Goal: Transaction & Acquisition: Book appointment/travel/reservation

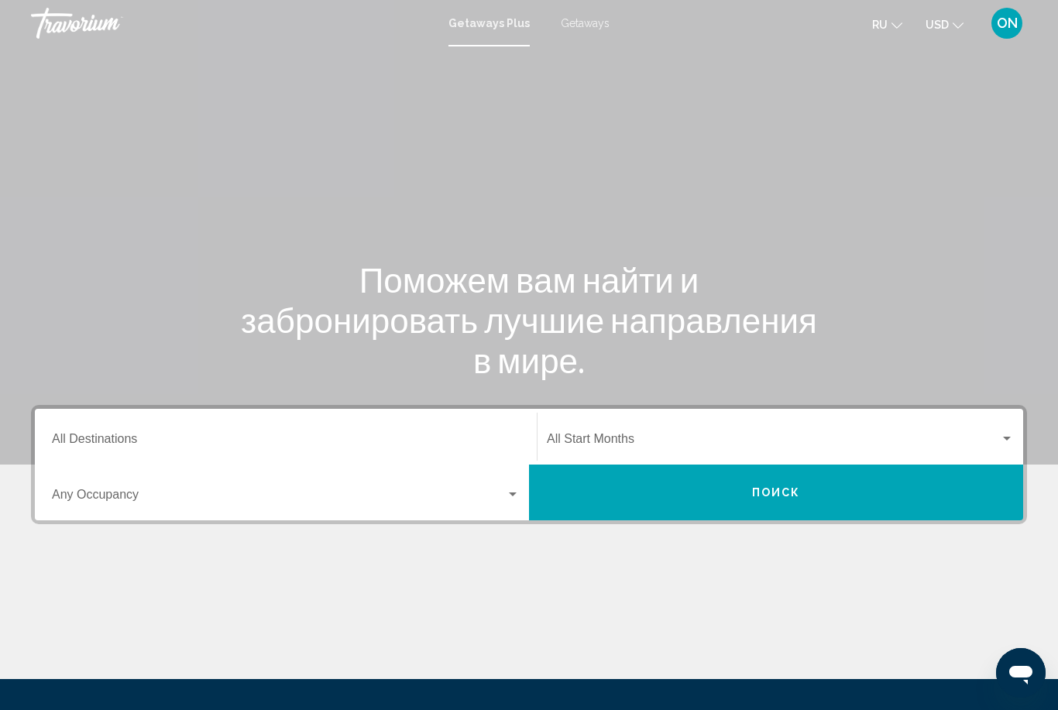
click at [583, 29] on span "Getaways" at bounding box center [585, 23] width 49 height 12
click at [156, 443] on input "Destination All Destinations" at bounding box center [286, 442] width 468 height 14
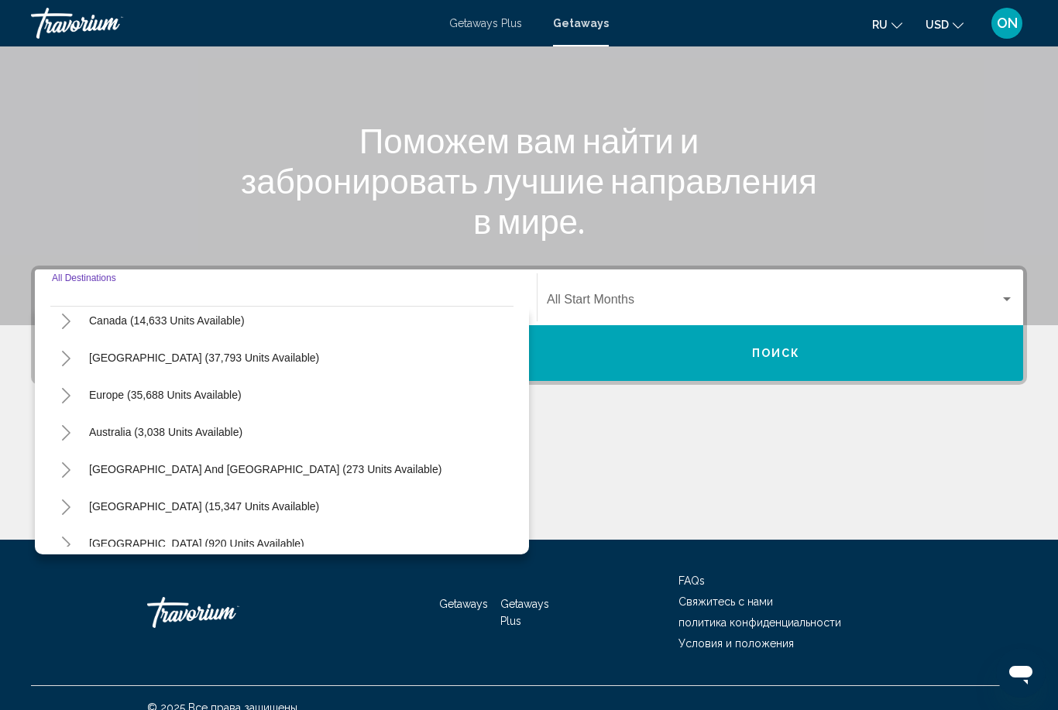
scroll to position [108, 0]
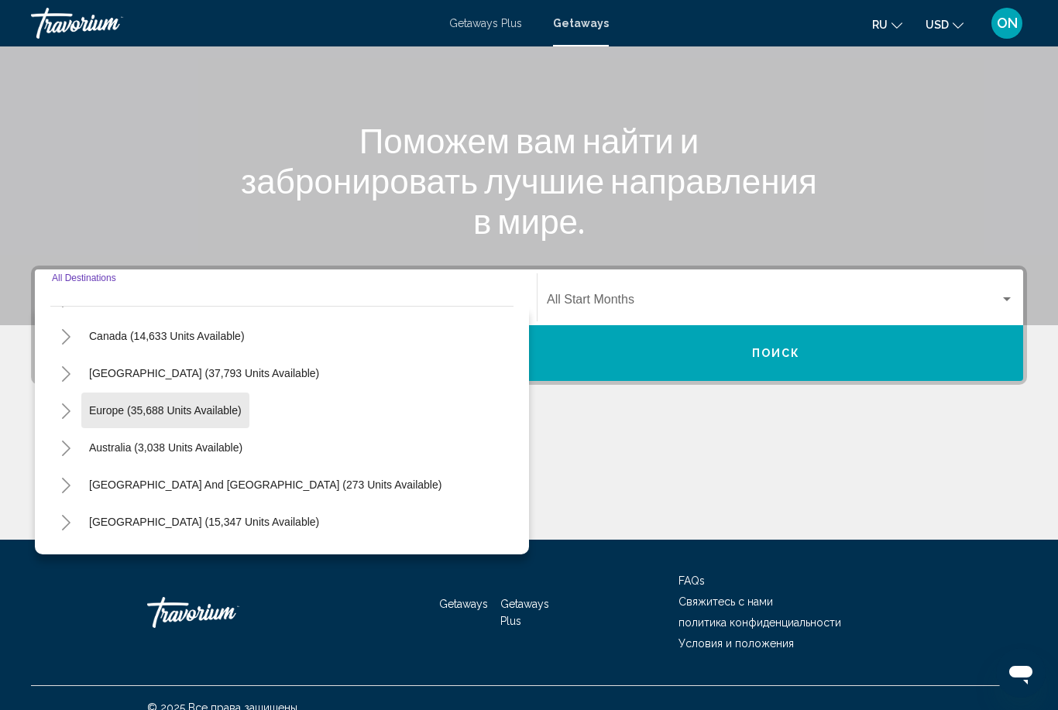
click at [231, 414] on span "Europe (35,688 units available)" at bounding box center [165, 410] width 153 height 12
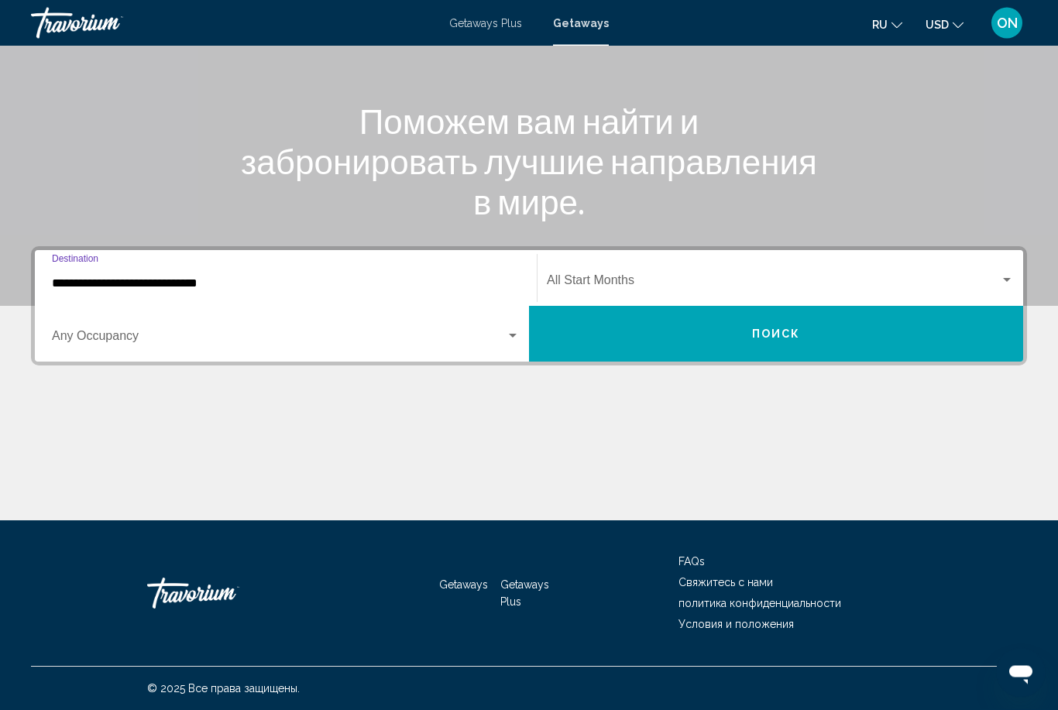
scroll to position [159, 0]
click at [235, 343] on span "Search widget" at bounding box center [279, 339] width 454 height 14
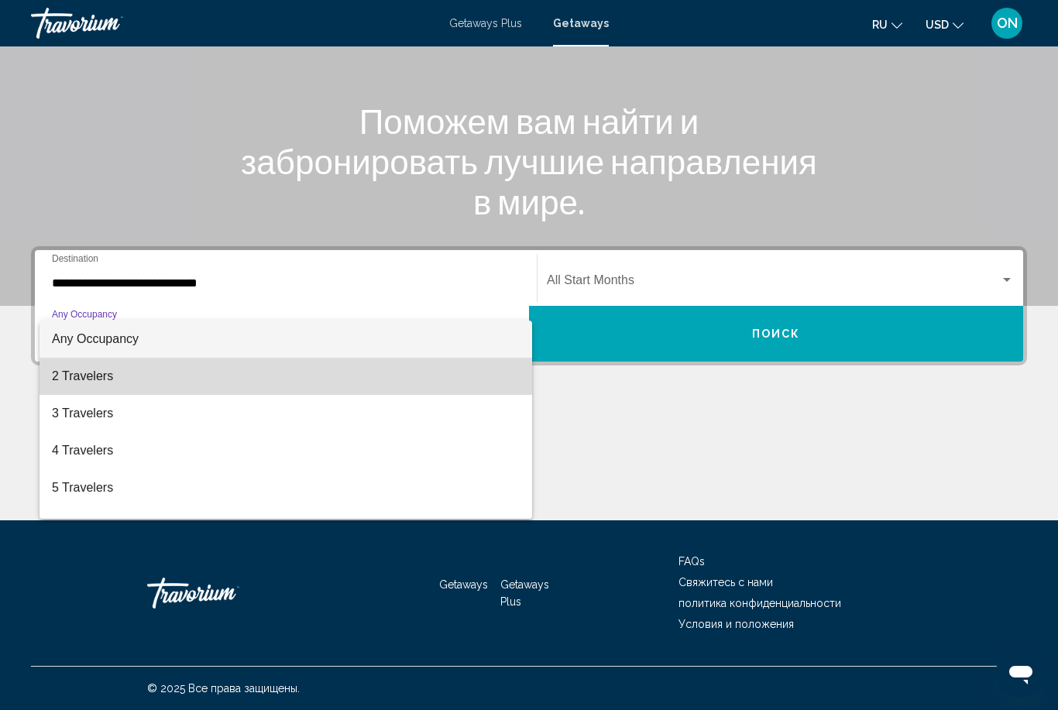
click at [223, 387] on span "2 Travelers" at bounding box center [286, 376] width 468 height 37
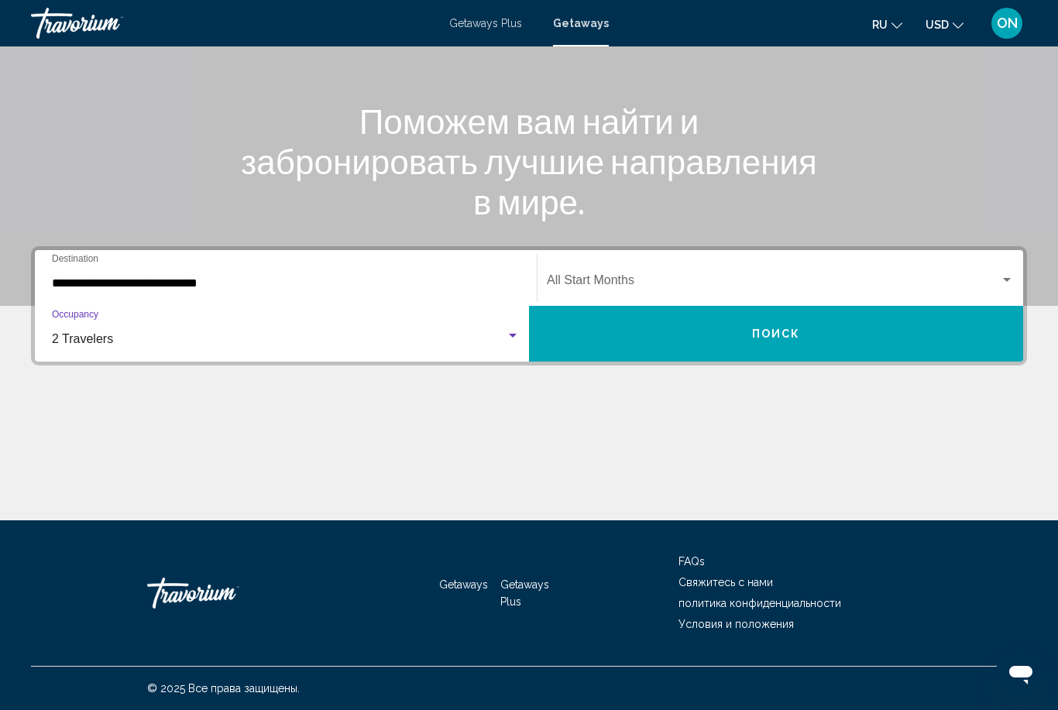
click at [266, 283] on input "**********" at bounding box center [286, 283] width 468 height 14
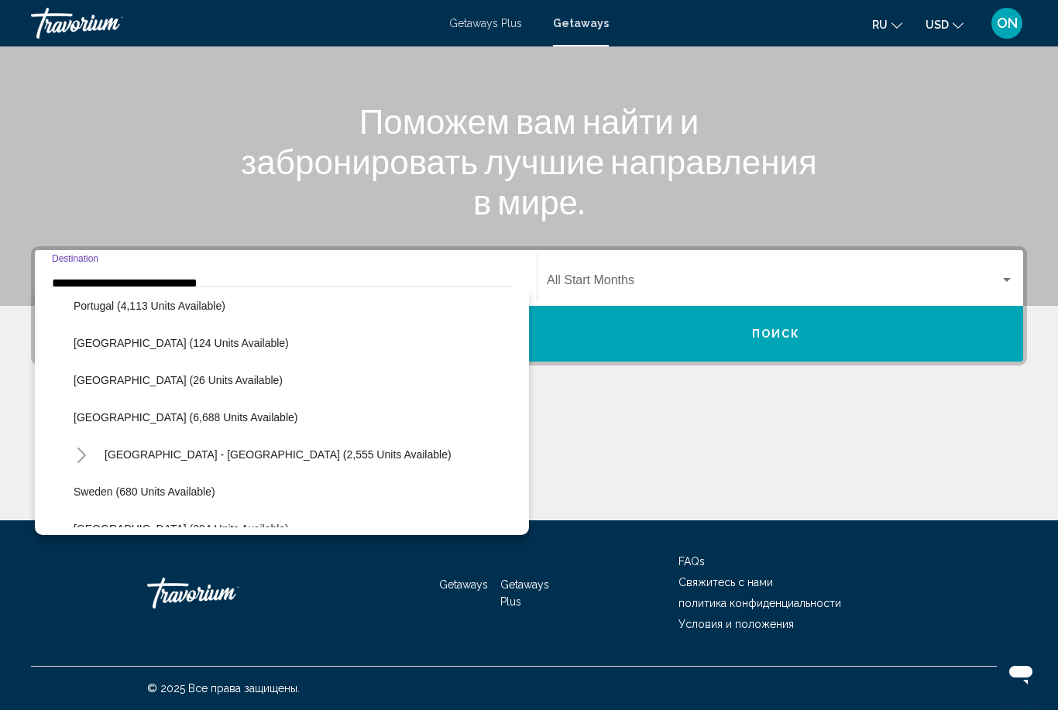
scroll to position [744, 0]
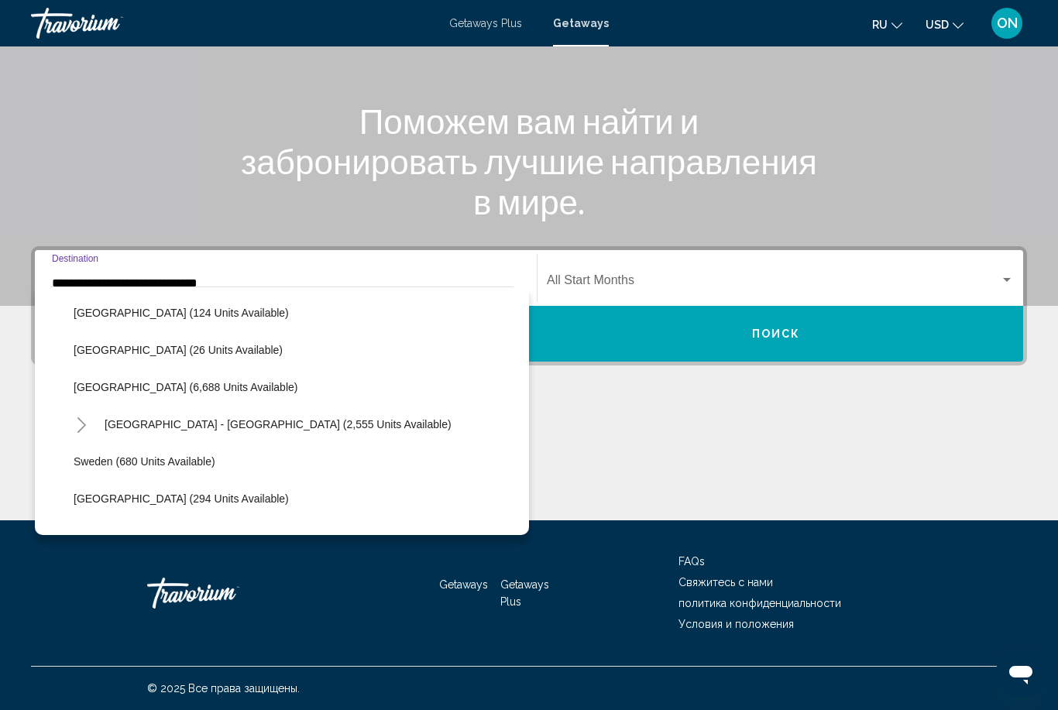
click at [247, 433] on button "[GEOGRAPHIC_DATA] - [GEOGRAPHIC_DATA] (2,555 units available)" at bounding box center [278, 425] width 362 height 36
type input "**********"
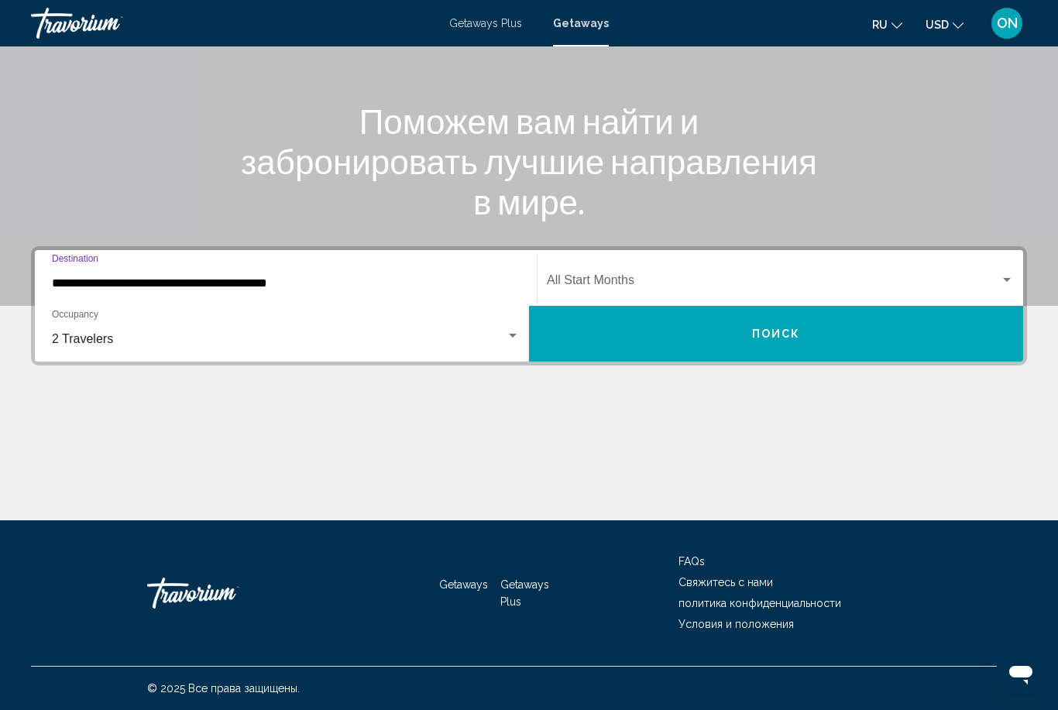
click at [651, 287] on span "Search widget" at bounding box center [773, 283] width 453 height 14
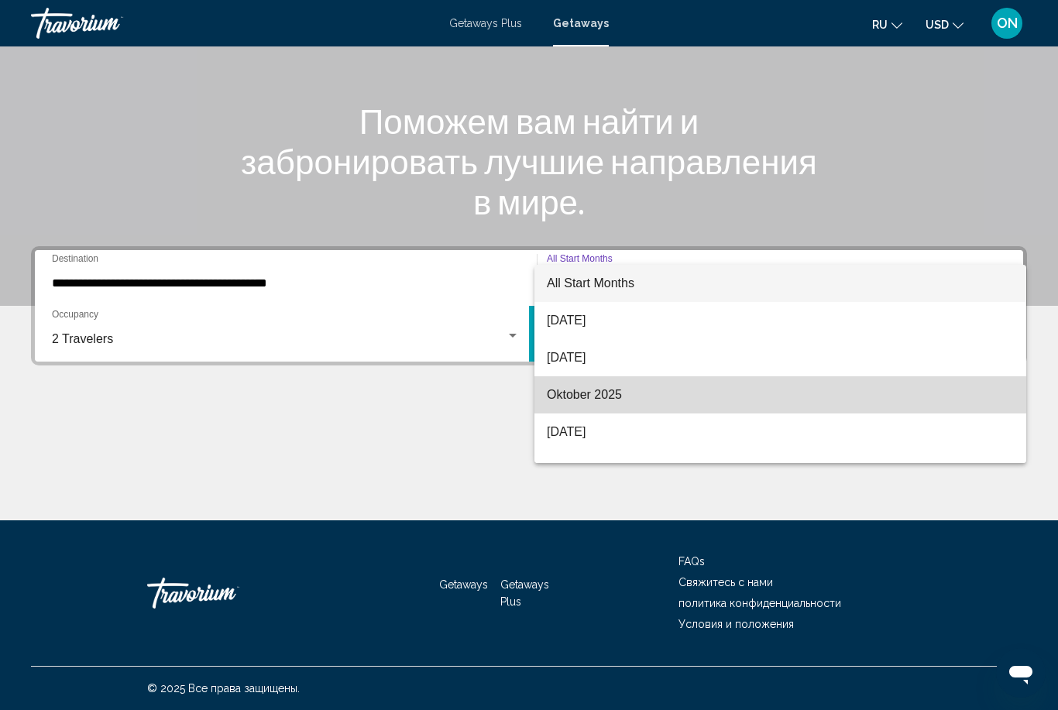
click at [627, 396] on span "Oktober 2025" at bounding box center [780, 394] width 467 height 37
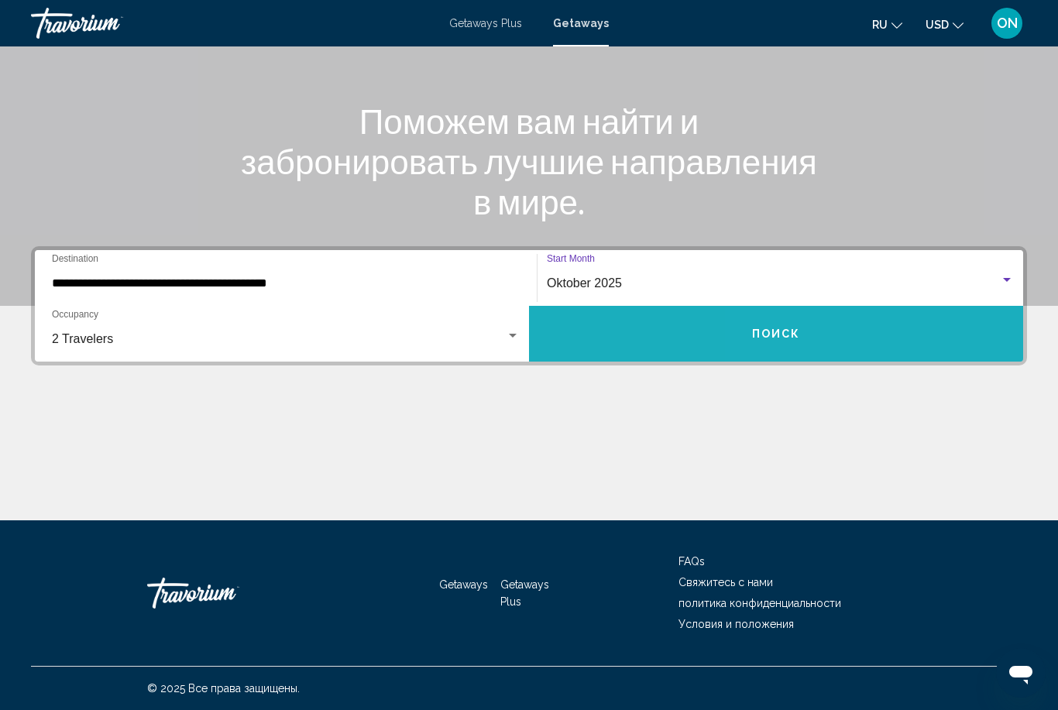
click at [857, 335] on button "Поиск" at bounding box center [776, 334] width 494 height 56
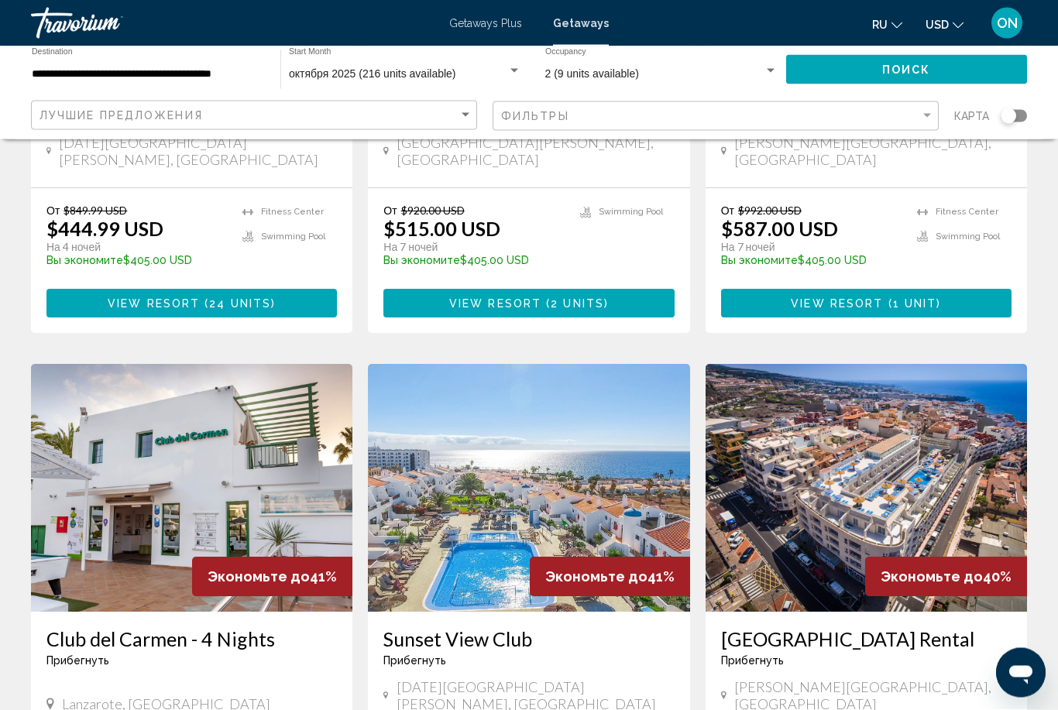
scroll to position [1502, 0]
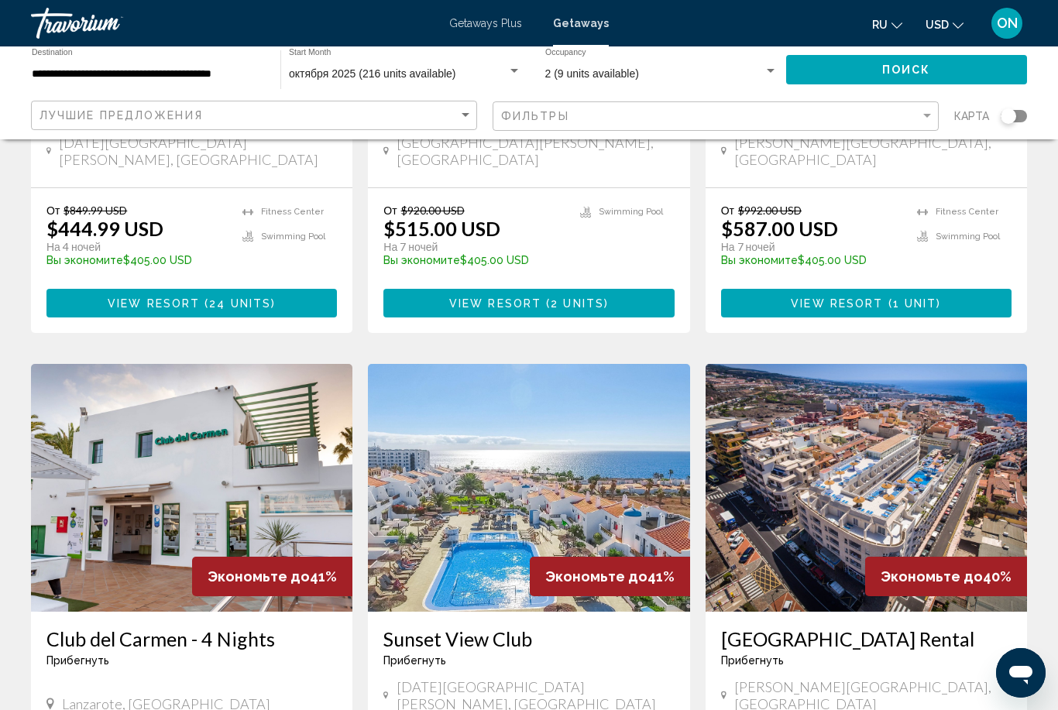
click at [524, 393] on img "Main content" at bounding box center [528, 488] width 321 height 248
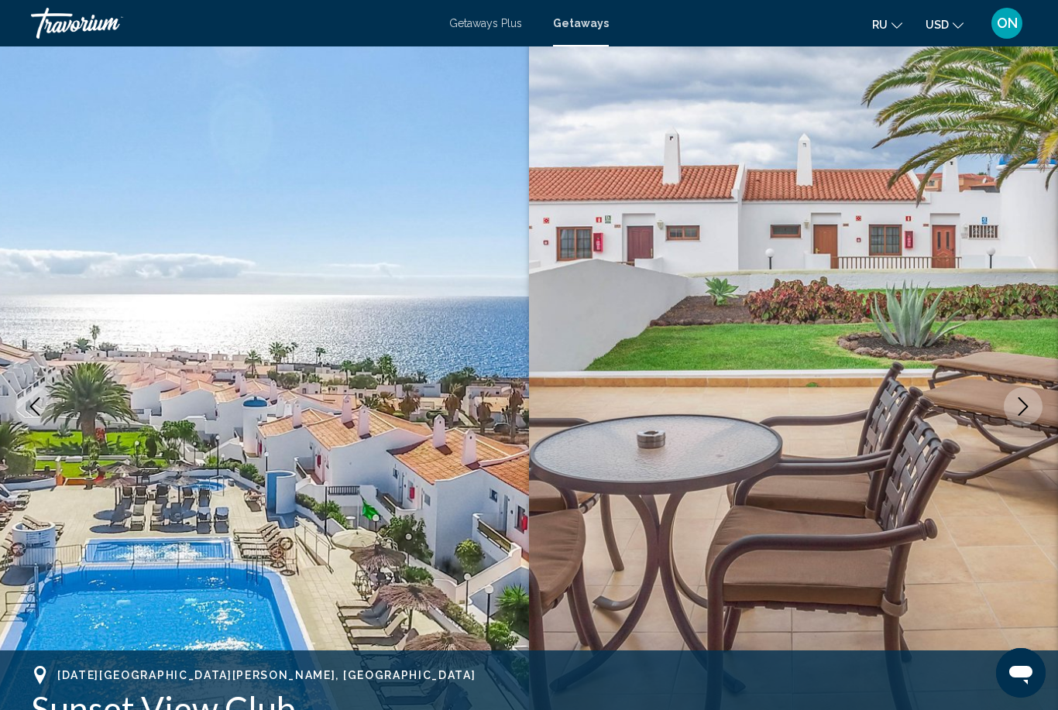
scroll to position [7, 0]
click at [1025, 401] on icon "Next image" at bounding box center [1023, 407] width 19 height 19
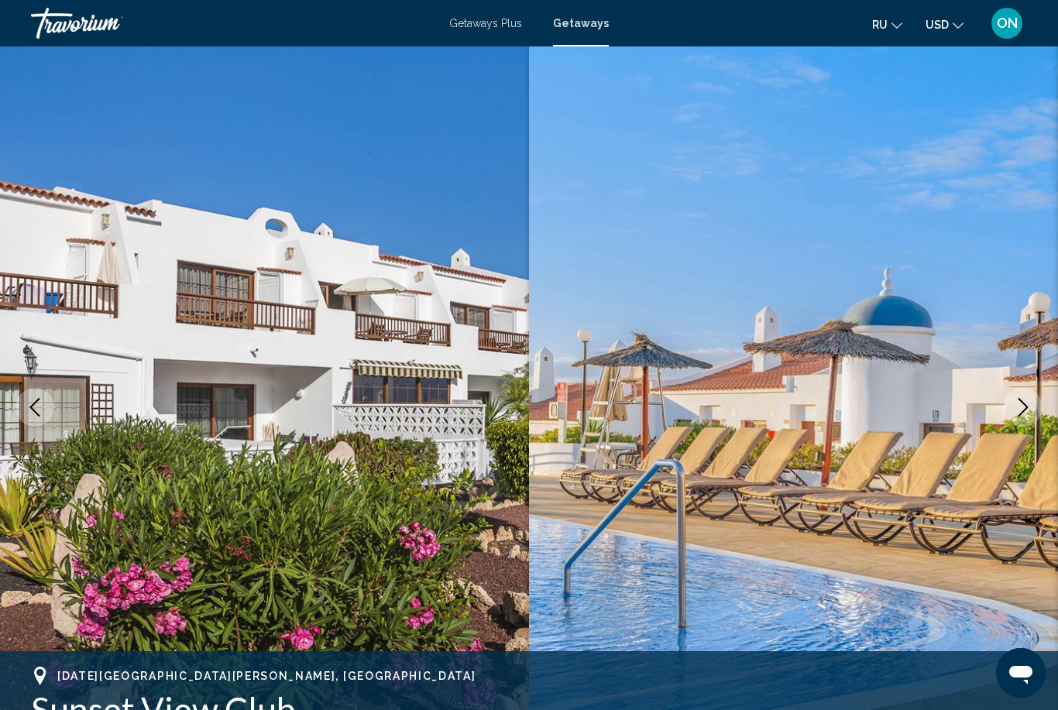
click at [1024, 399] on icon "Next image" at bounding box center [1023, 407] width 19 height 19
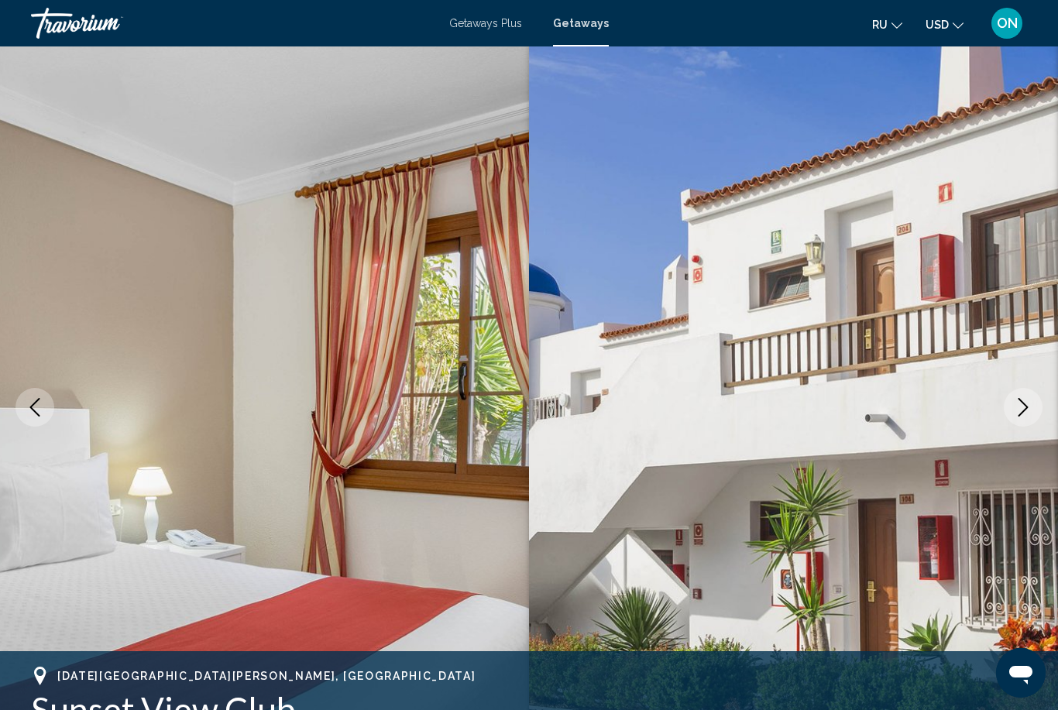
click at [1022, 403] on icon "Next image" at bounding box center [1023, 407] width 19 height 19
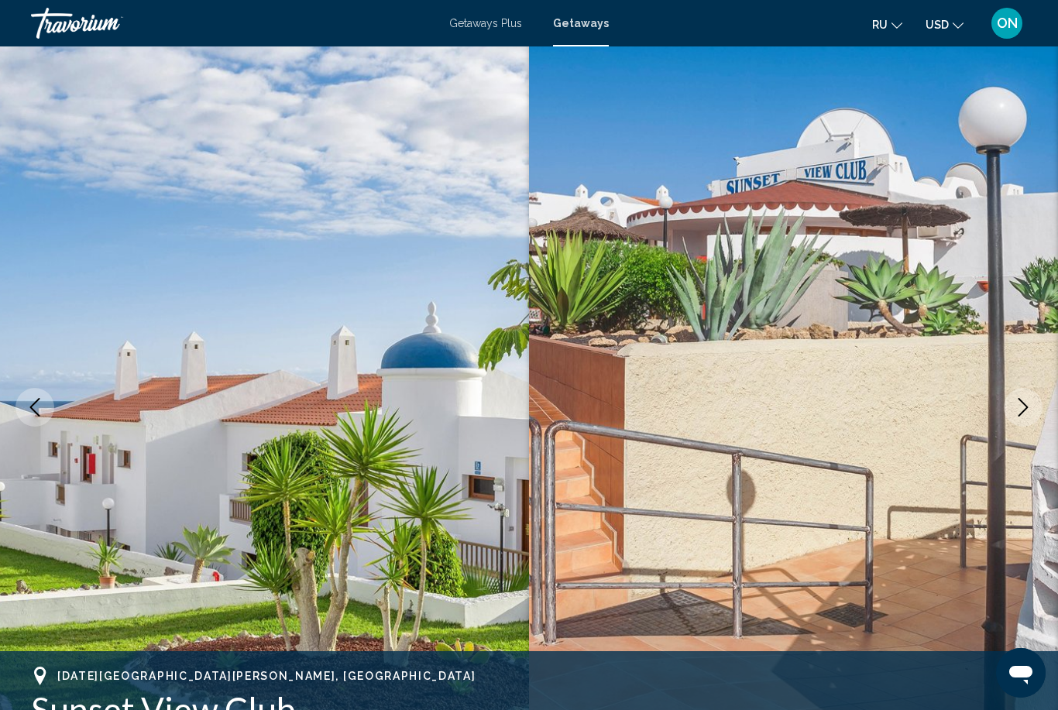
click at [1029, 404] on icon "Next image" at bounding box center [1023, 407] width 19 height 19
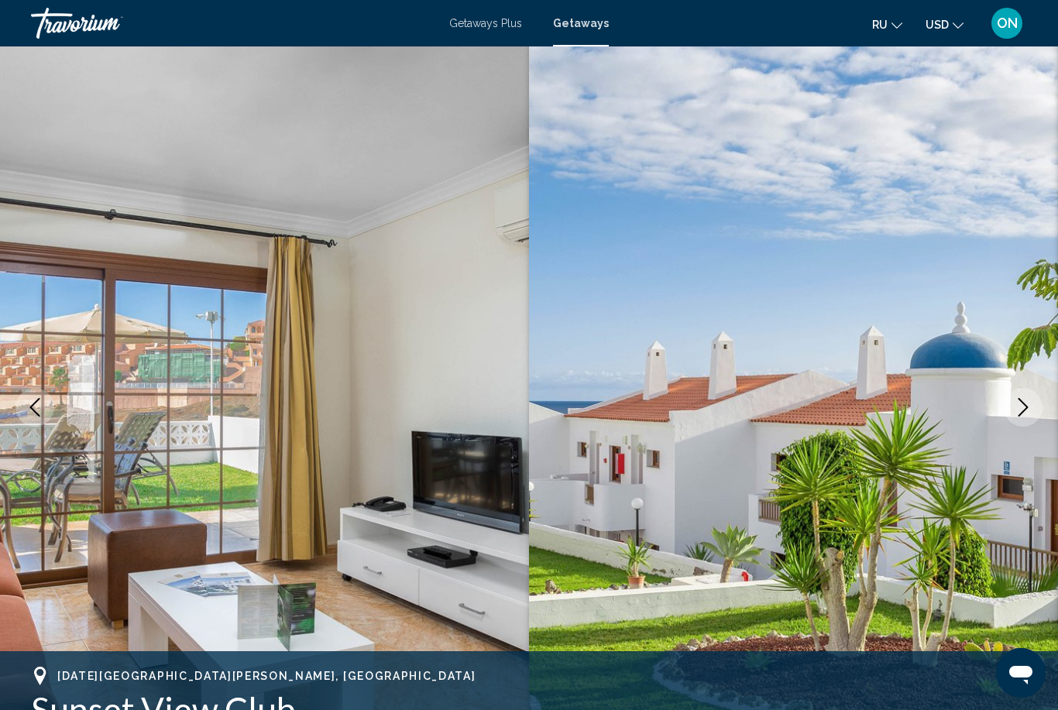
click at [1027, 400] on icon "Next image" at bounding box center [1023, 407] width 19 height 19
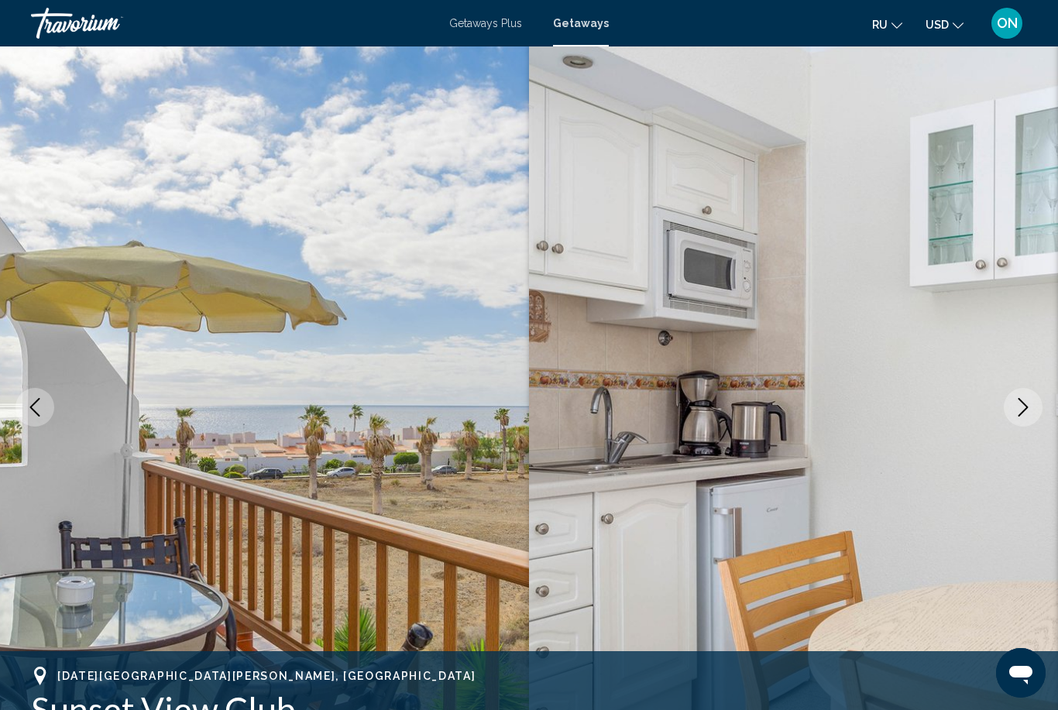
click at [1036, 412] on button "Next image" at bounding box center [1023, 407] width 39 height 39
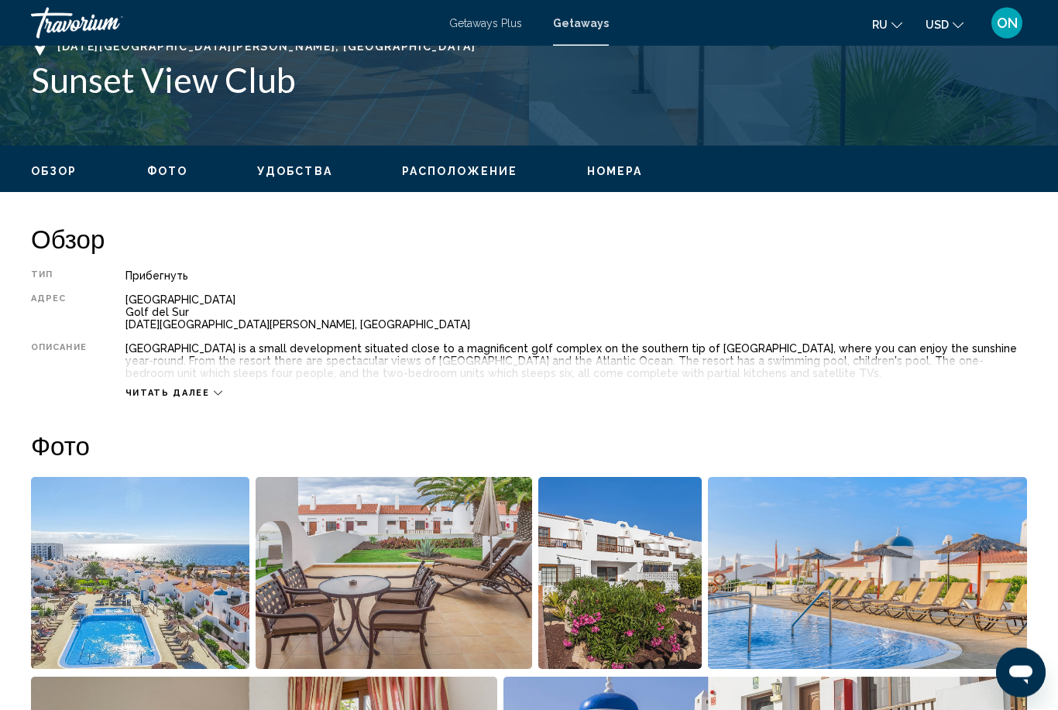
scroll to position [637, 0]
click at [197, 393] on span "Читать далее" at bounding box center [167, 393] width 84 height 10
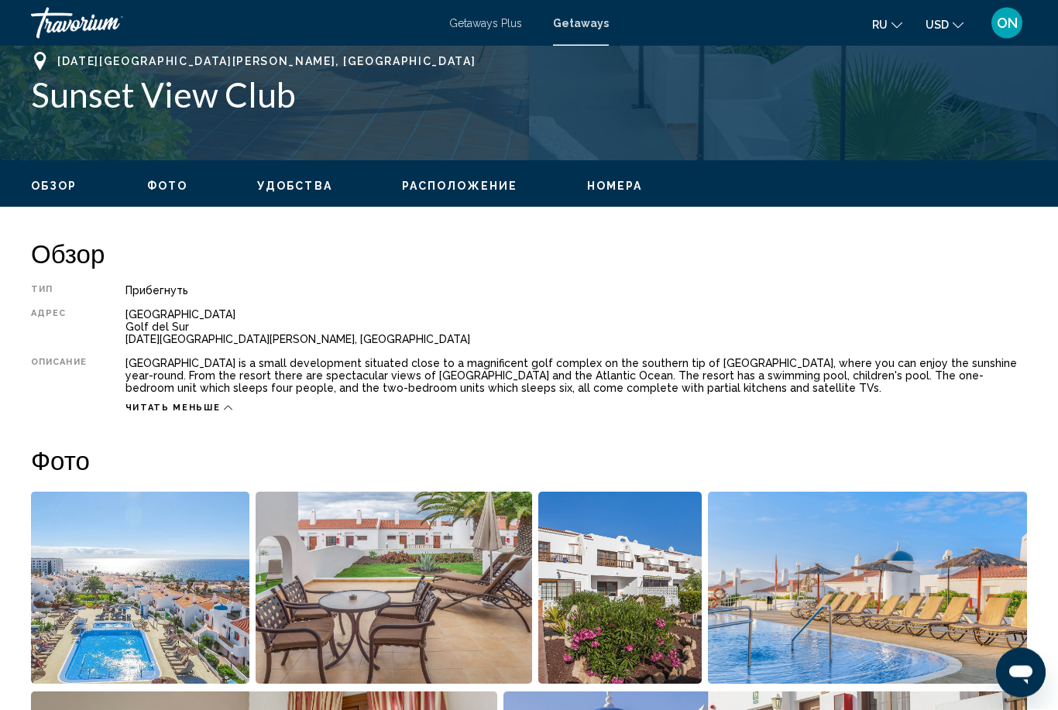
scroll to position [611, 0]
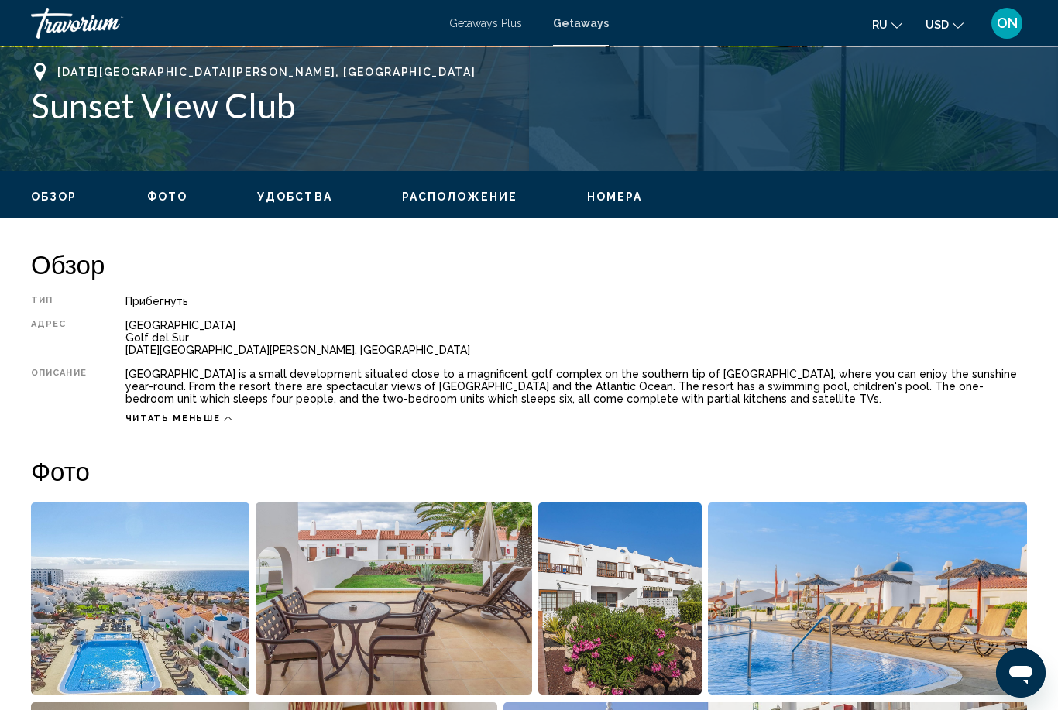
click at [293, 203] on span "Удобства" at bounding box center [294, 197] width 75 height 12
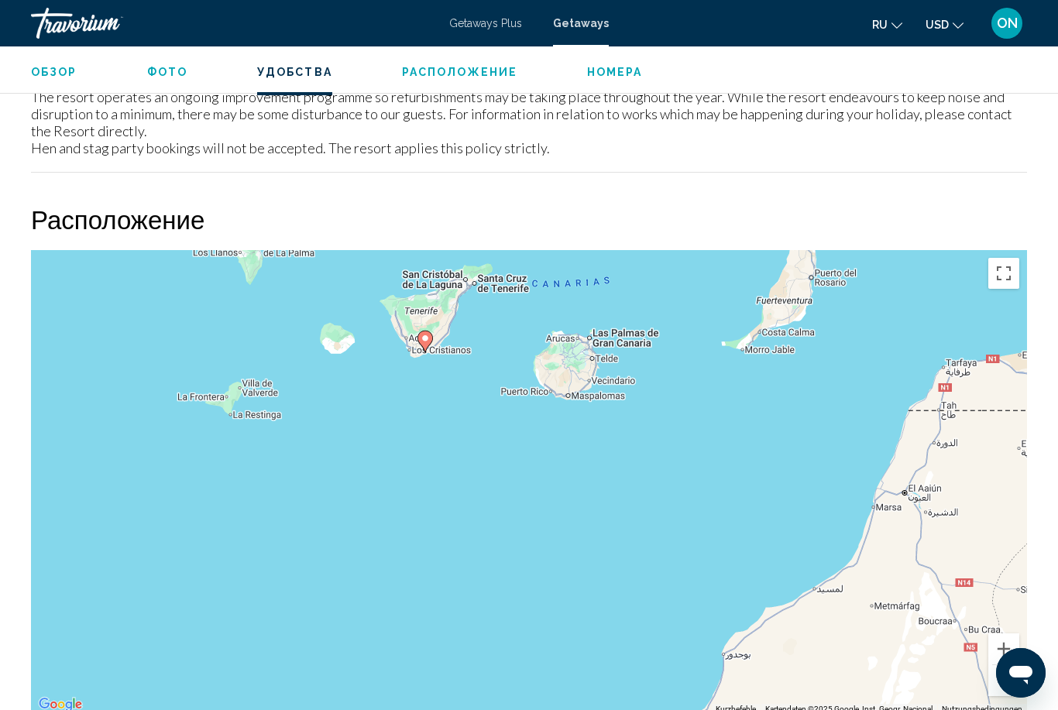
scroll to position [2533, 0]
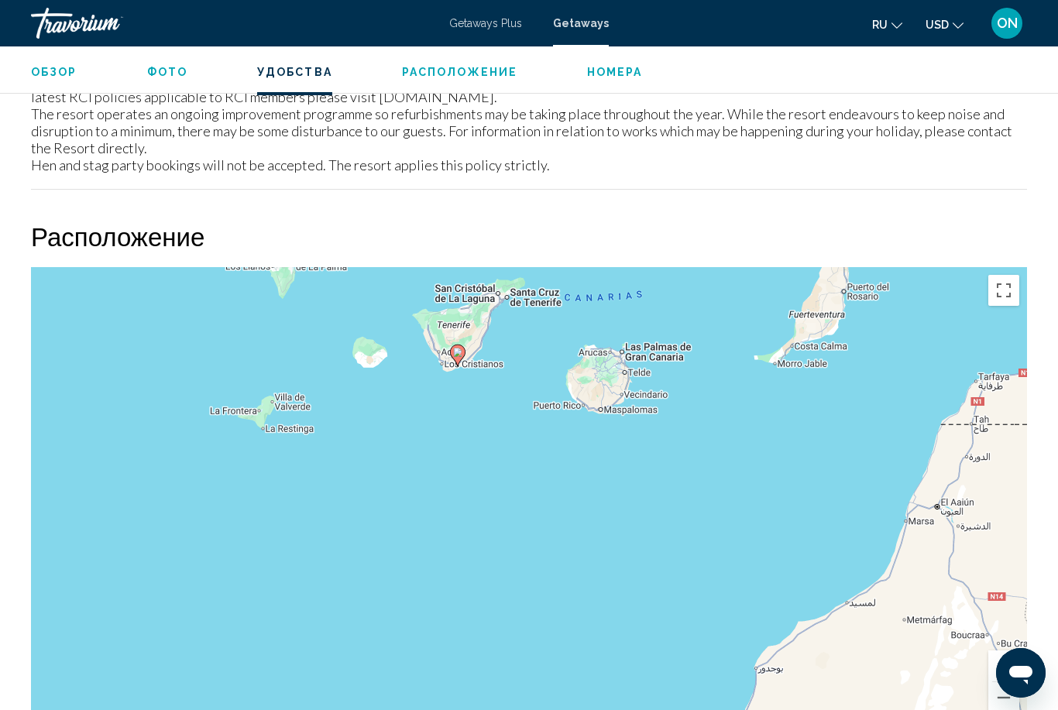
click at [1006, 275] on button "Vollbildansicht ein/aus" at bounding box center [1003, 290] width 31 height 31
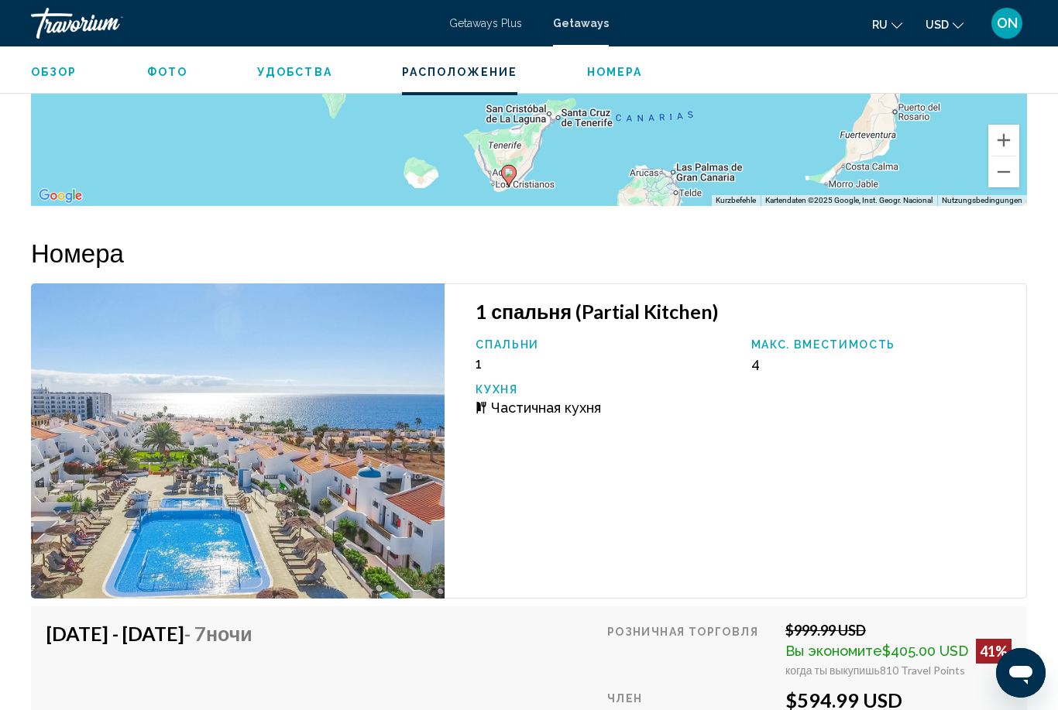
scroll to position [3020, 0]
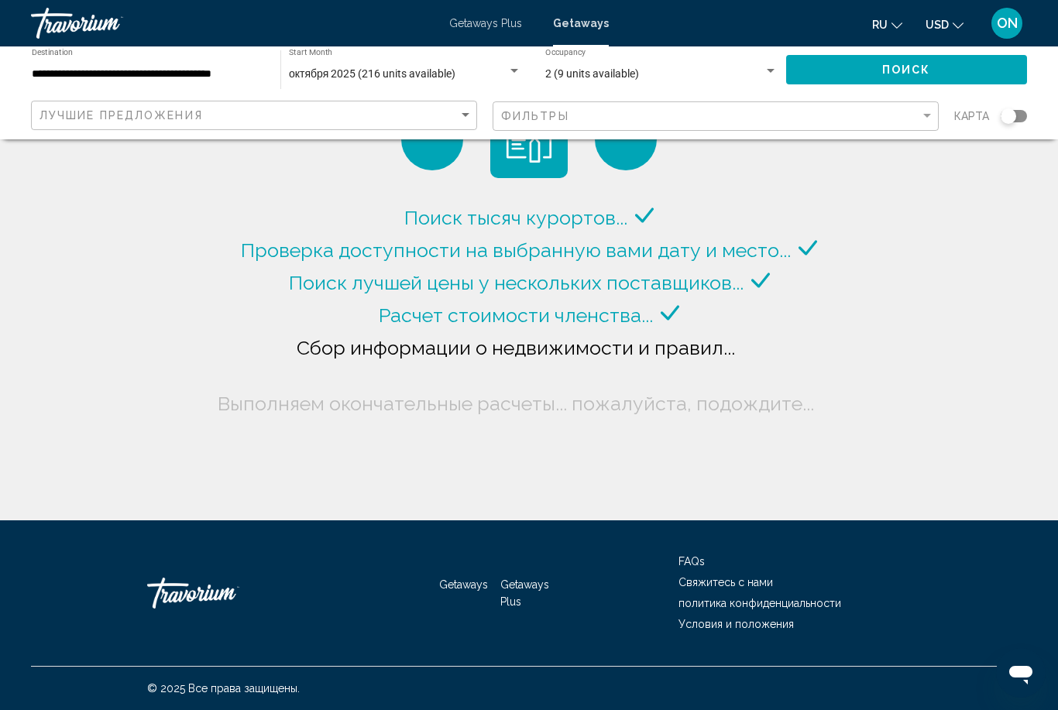
click at [177, 71] on input "**********" at bounding box center [148, 74] width 233 height 12
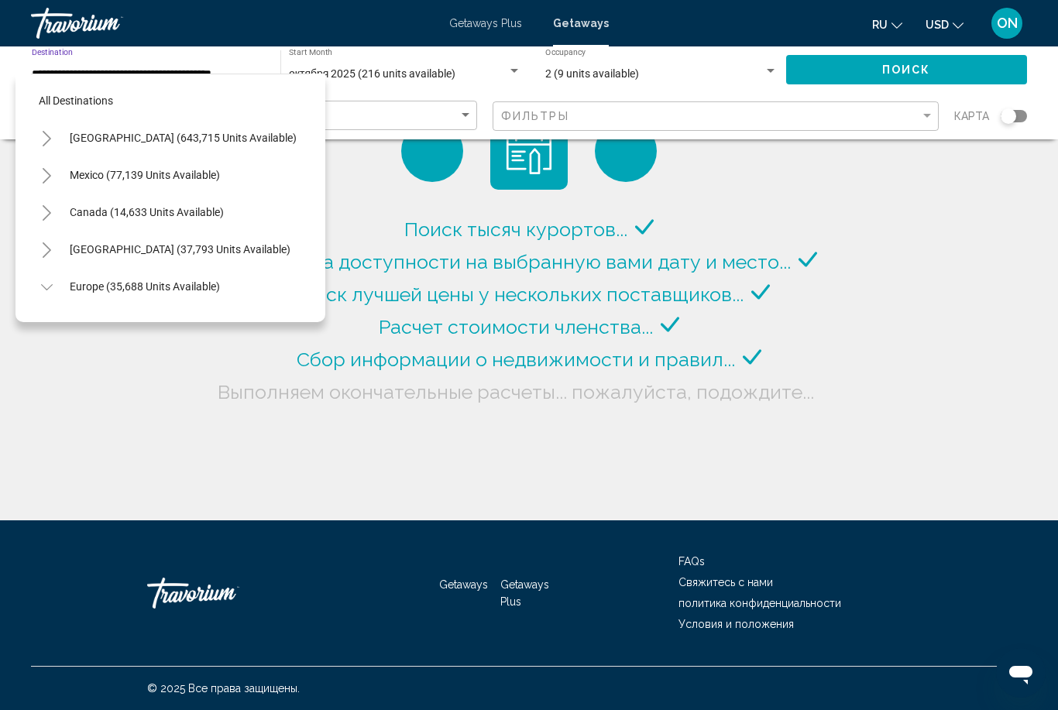
scroll to position [761, 0]
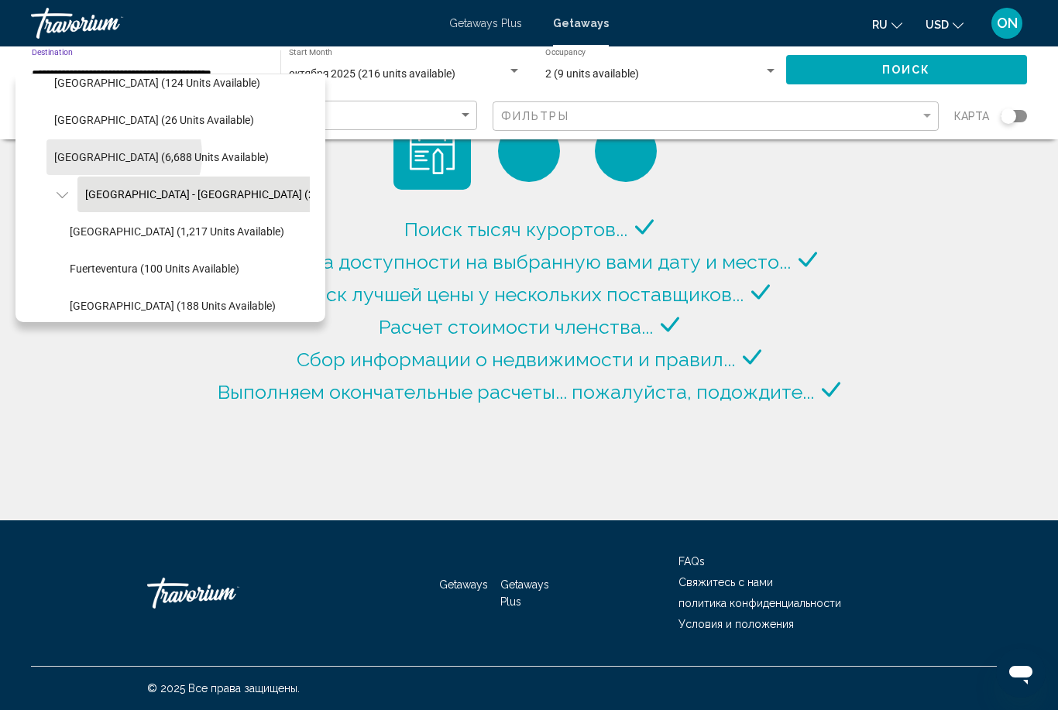
click at [120, 156] on span "[GEOGRAPHIC_DATA] (6,688 units available)" at bounding box center [161, 157] width 215 height 12
type input "**********"
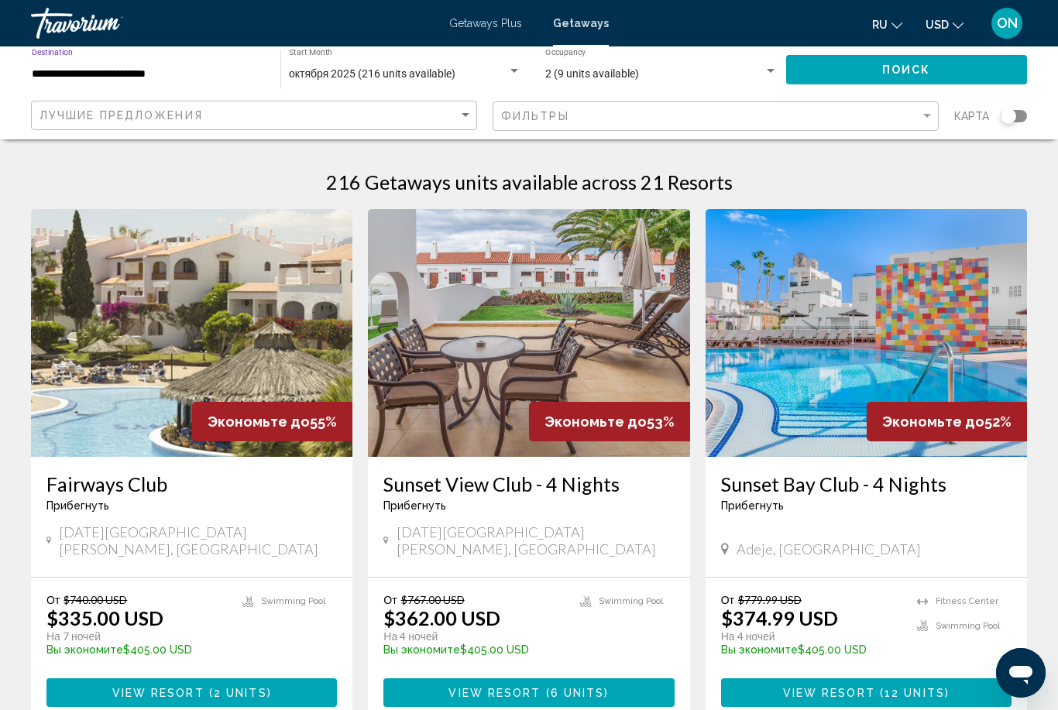
click at [951, 48] on div "Поиск" at bounding box center [914, 69] width 257 height 46
click at [934, 63] on button "Поиск" at bounding box center [907, 69] width 242 height 29
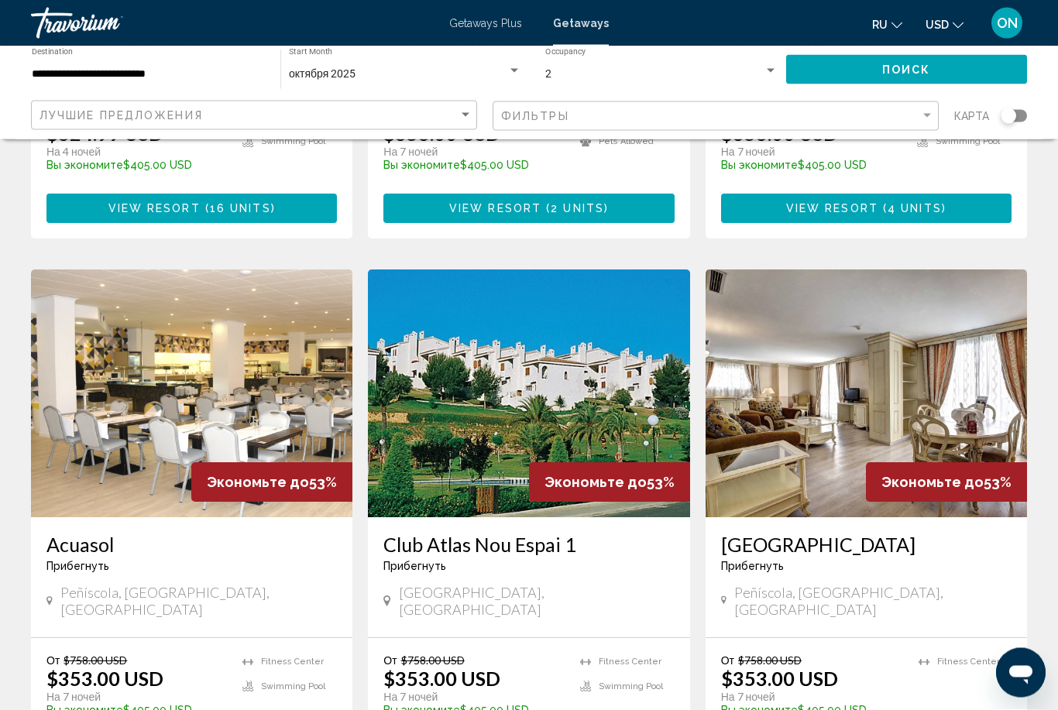
scroll to position [1100, 0]
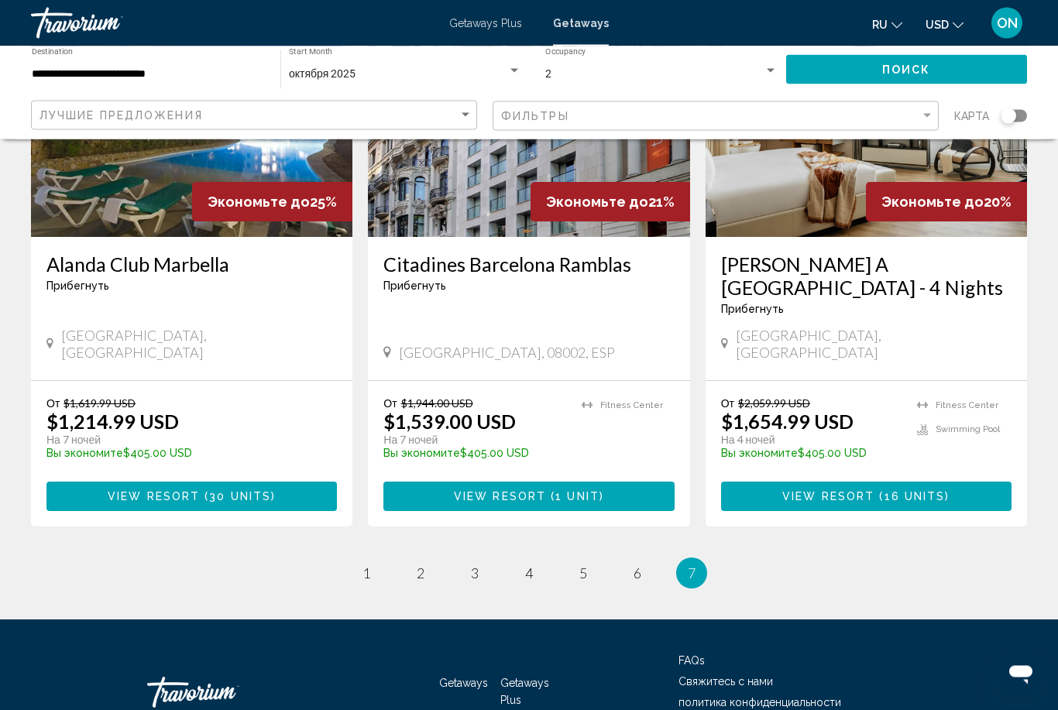
scroll to position [791, 0]
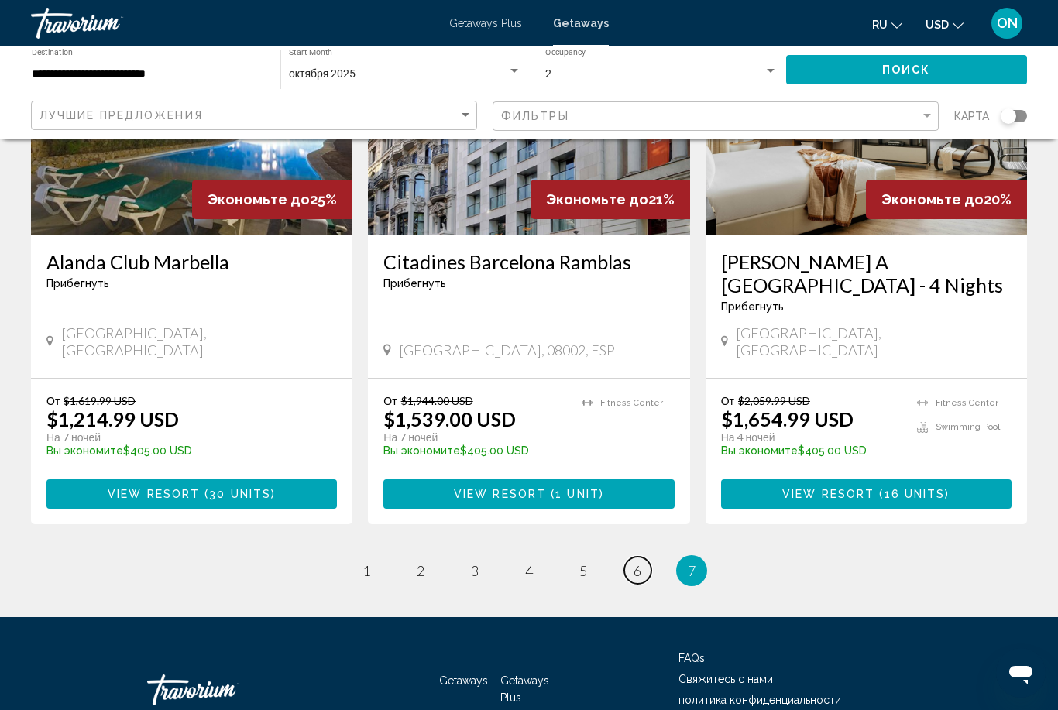
click at [638, 562] on span "6" at bounding box center [637, 570] width 8 height 17
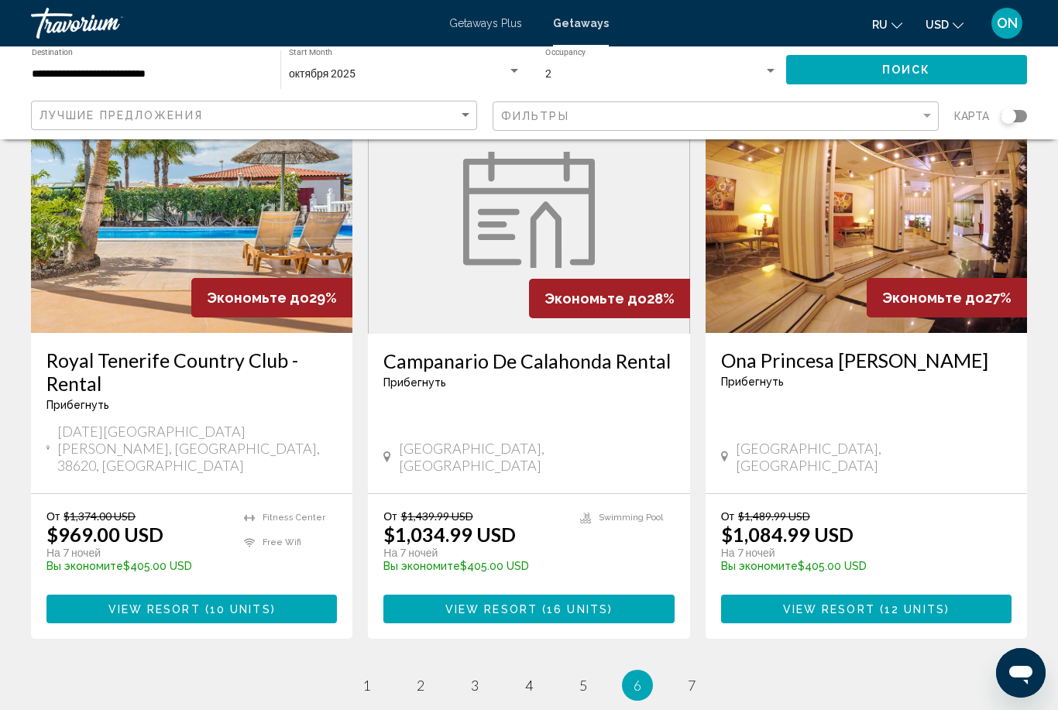
scroll to position [1916, 0]
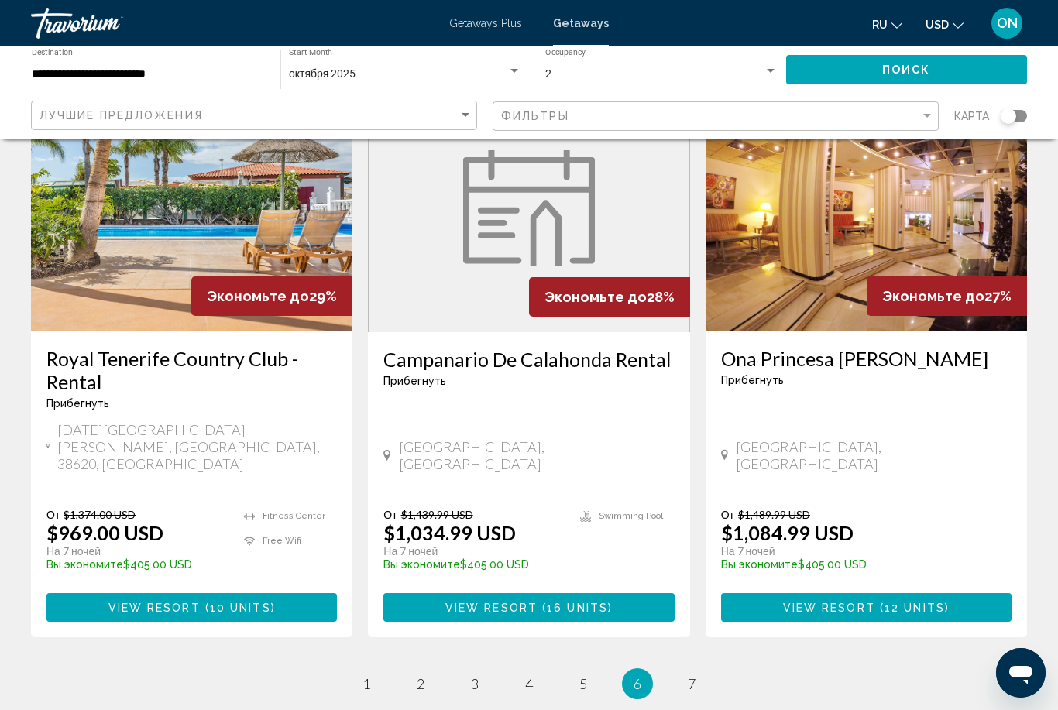
click at [565, 668] on ul "6 / 7 page 1 page 2 page 3 page 4 page 5 You're on page 6 page 7" at bounding box center [529, 683] width 996 height 31
click at [584, 675] on span "5" at bounding box center [583, 683] width 8 height 17
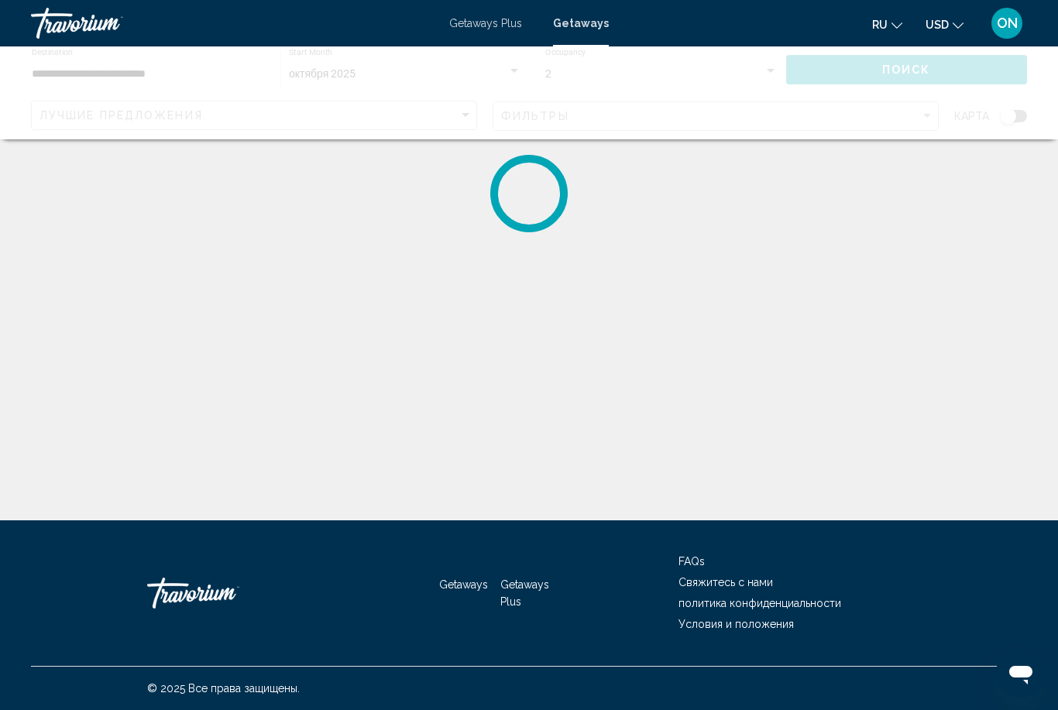
scroll to position [19, 0]
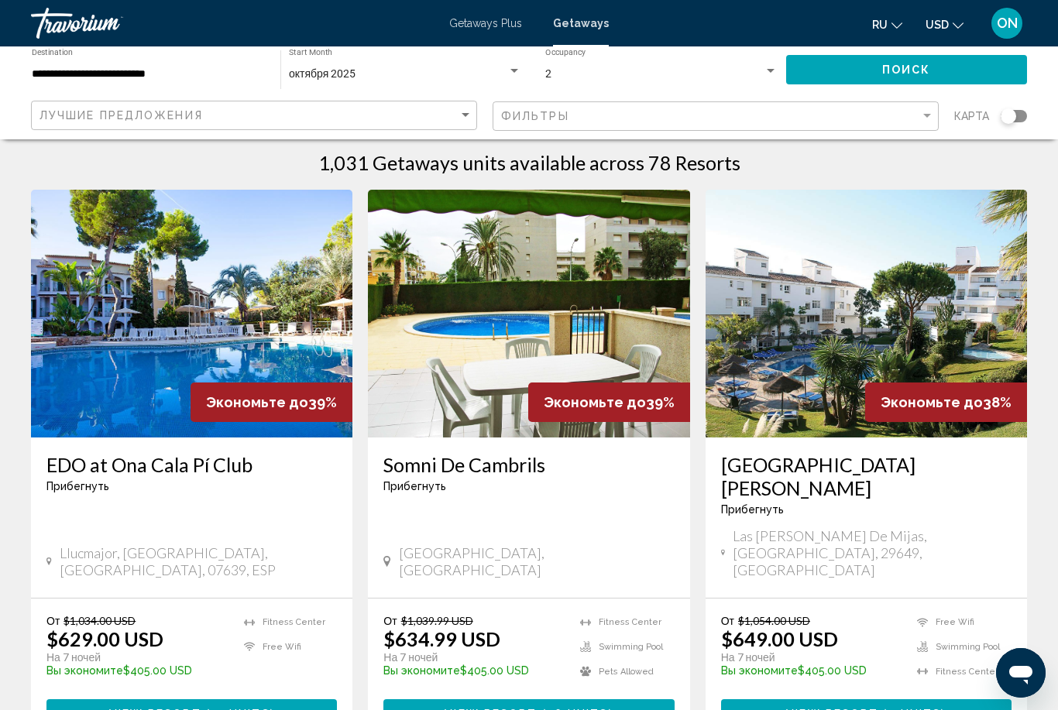
click at [218, 328] on img "Main content" at bounding box center [191, 314] width 321 height 248
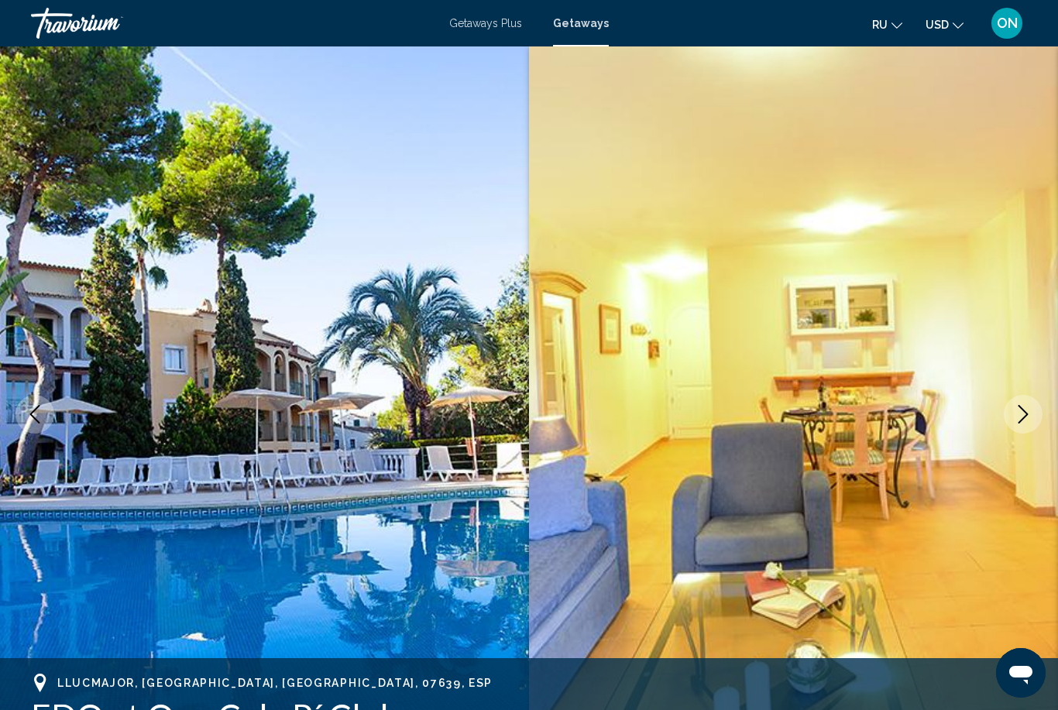
click at [1027, 413] on icon "Next image" at bounding box center [1023, 414] width 19 height 19
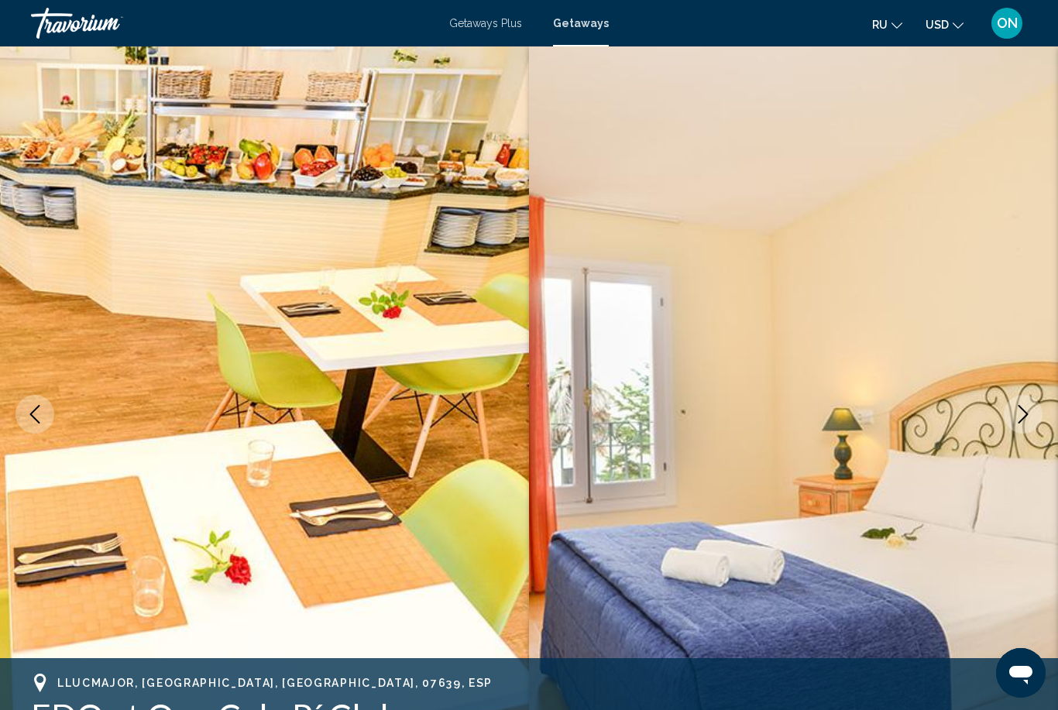
click at [1030, 412] on icon "Next image" at bounding box center [1023, 414] width 19 height 19
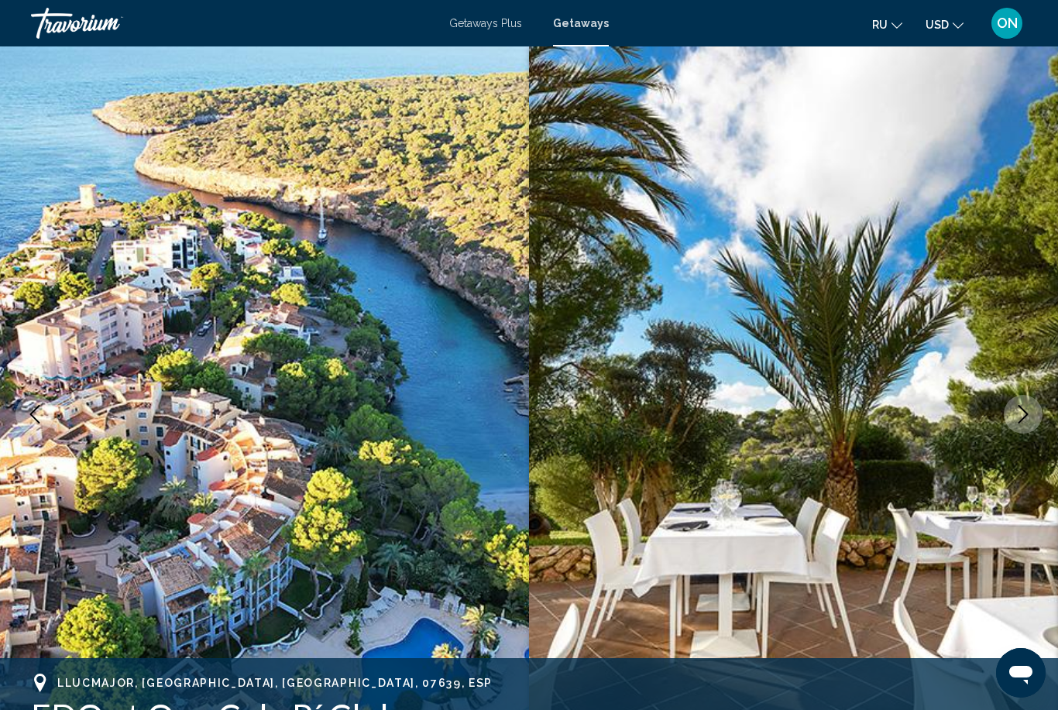
click at [1024, 424] on button "Next image" at bounding box center [1023, 414] width 39 height 39
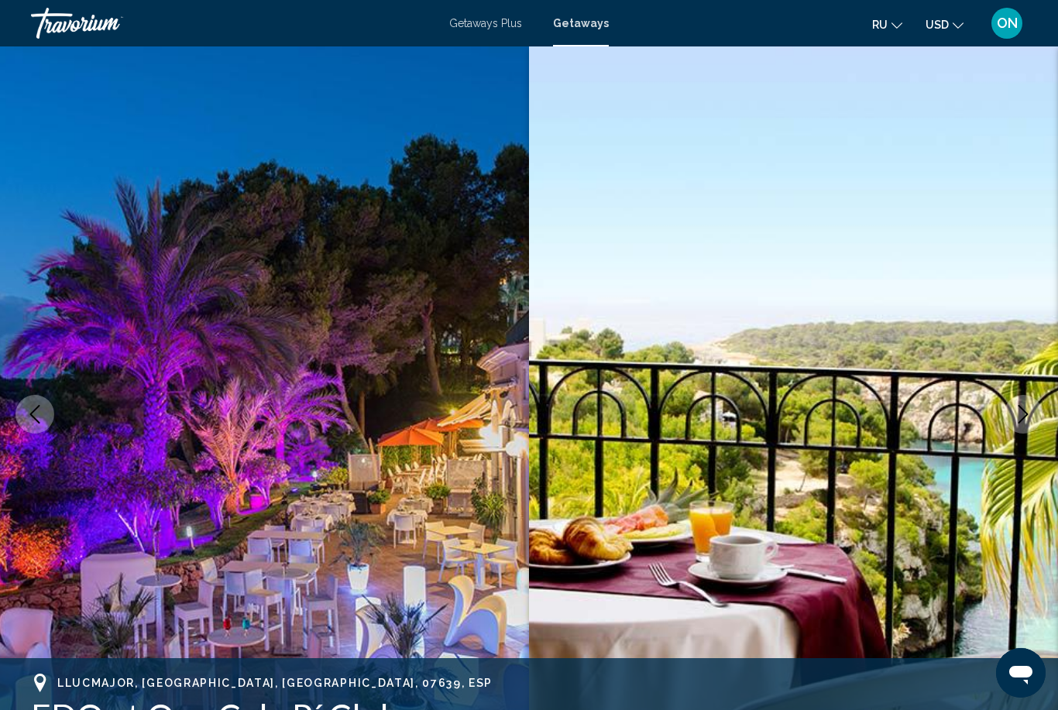
click at [1026, 417] on icon "Next image" at bounding box center [1023, 414] width 19 height 19
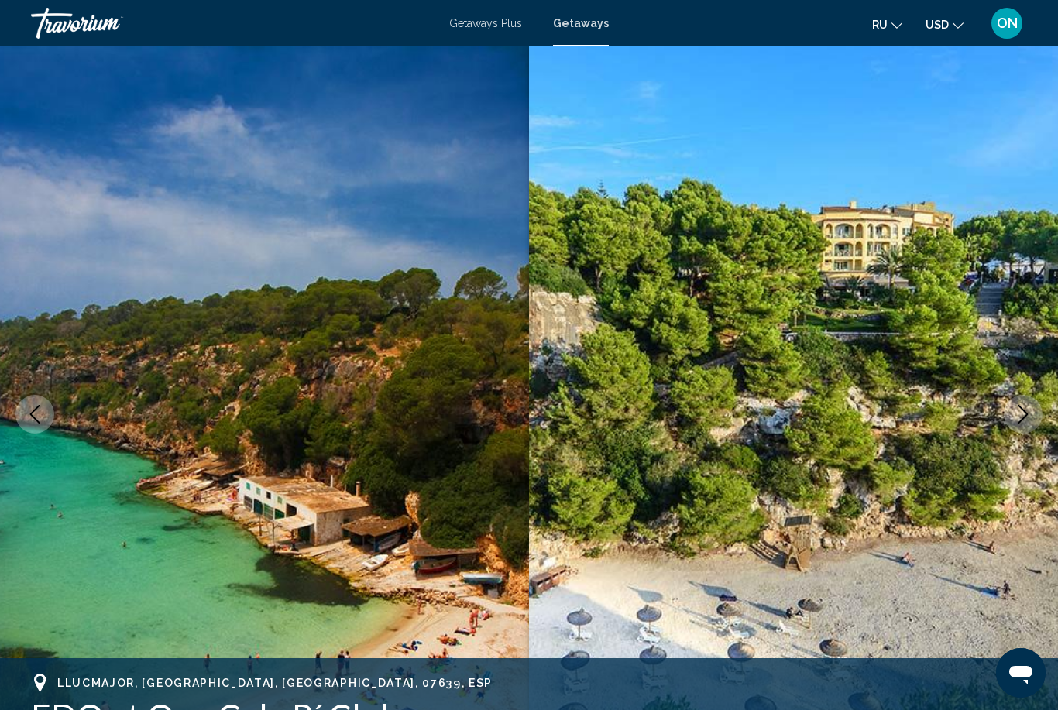
click at [1029, 417] on icon "Next image" at bounding box center [1023, 414] width 19 height 19
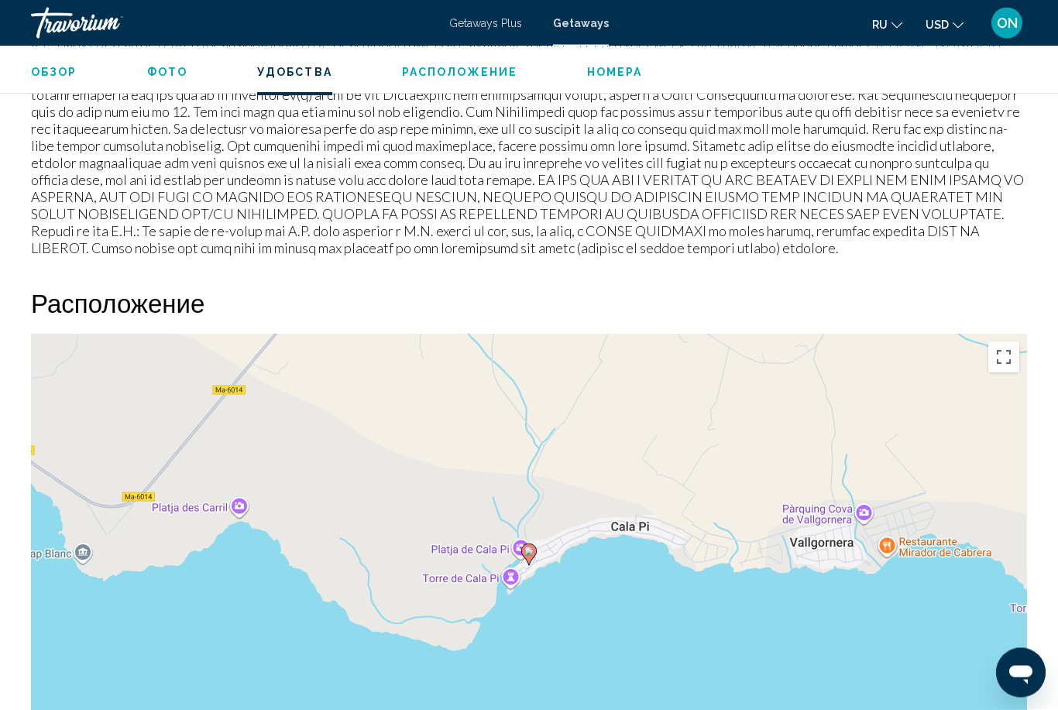
scroll to position [1996, 0]
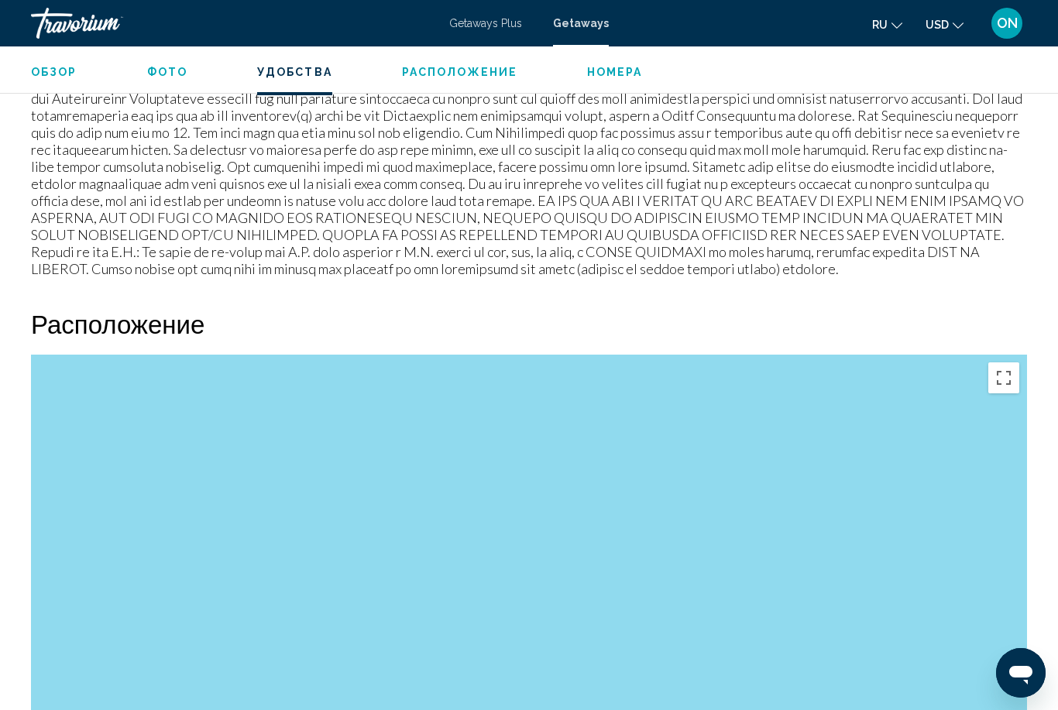
click at [1006, 385] on button "Vollbildansicht ein/aus" at bounding box center [1003, 377] width 31 height 31
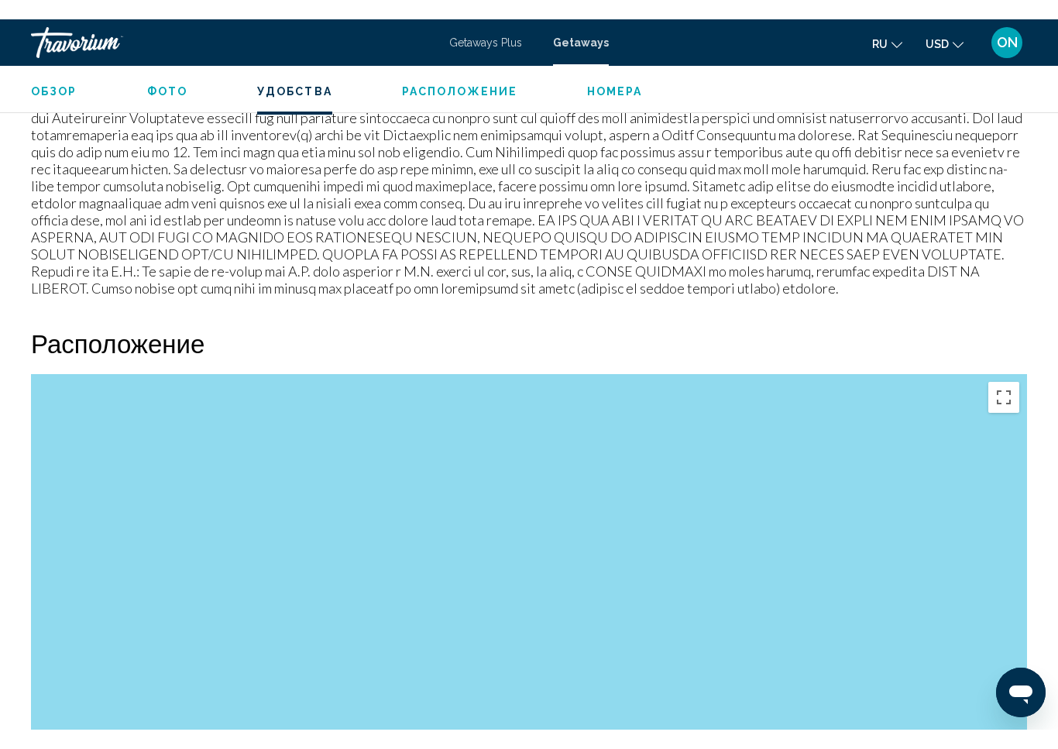
scroll to position [19, 0]
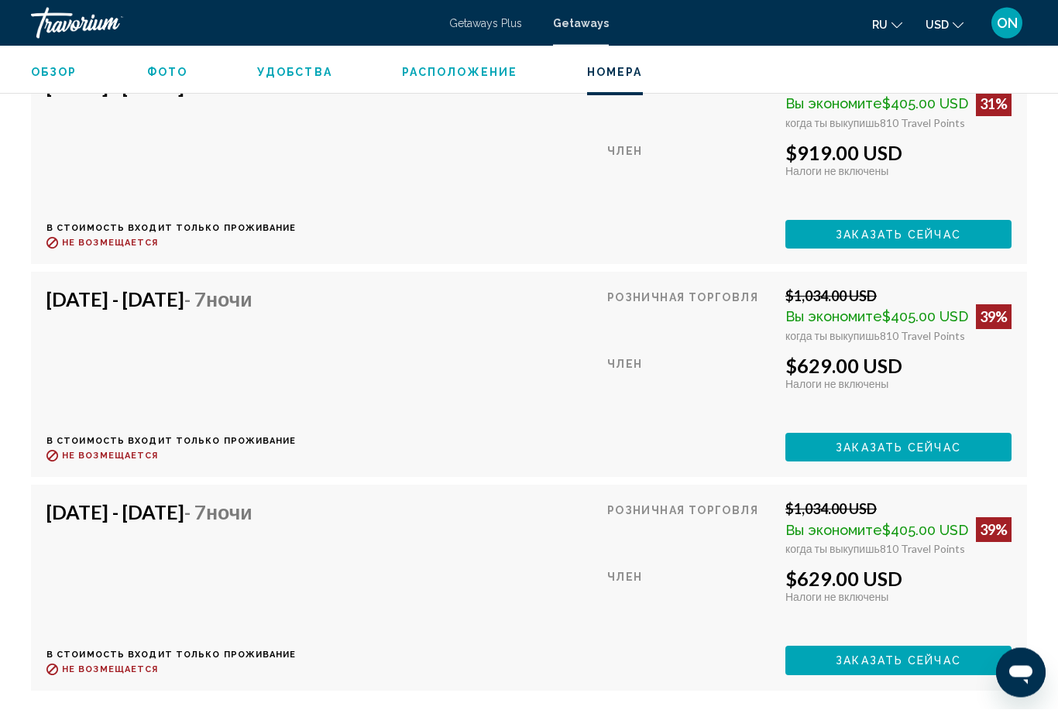
scroll to position [3298, 0]
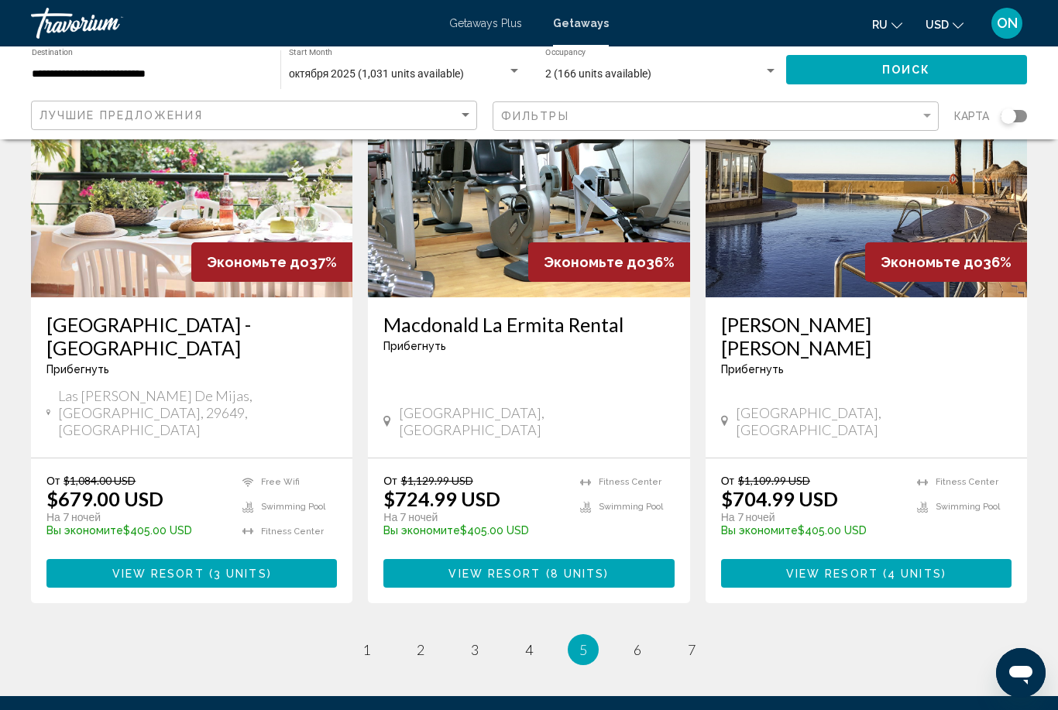
scroll to position [1925, 0]
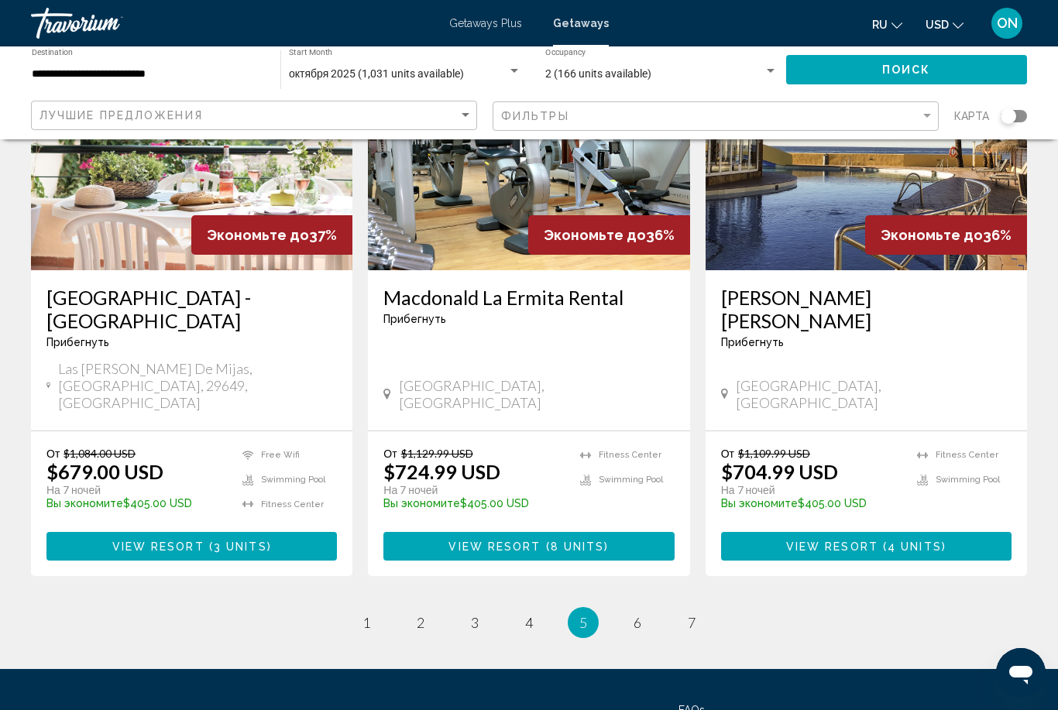
click at [534, 609] on link "page 4" at bounding box center [529, 622] width 27 height 27
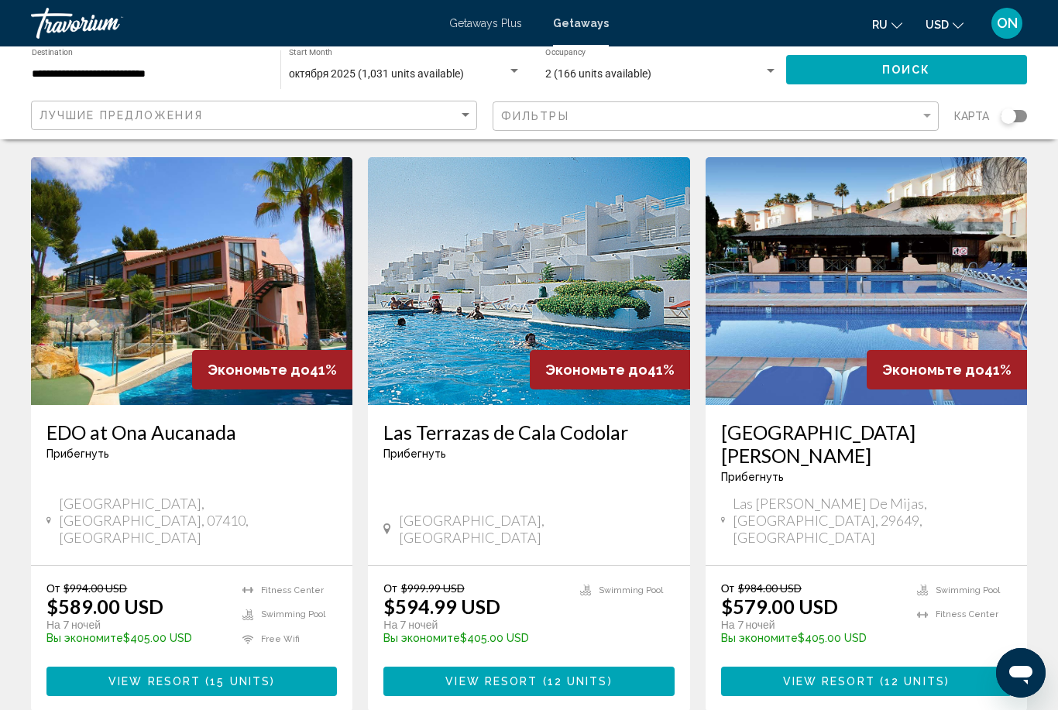
scroll to position [598, 0]
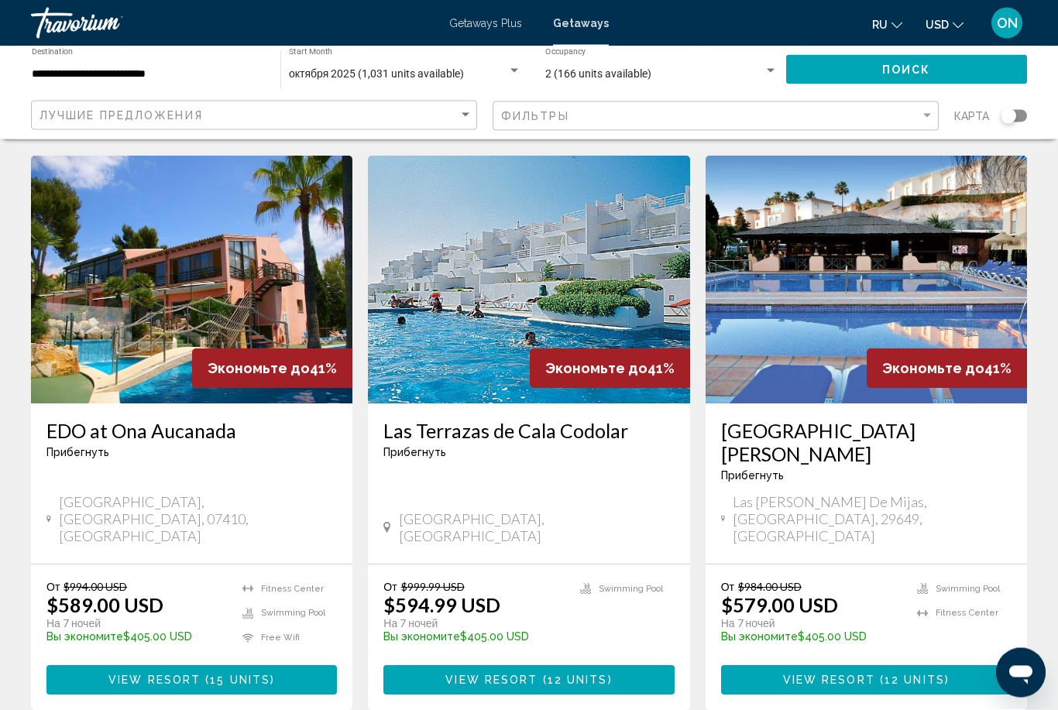
click at [186, 256] on img "Main content" at bounding box center [191, 280] width 321 height 248
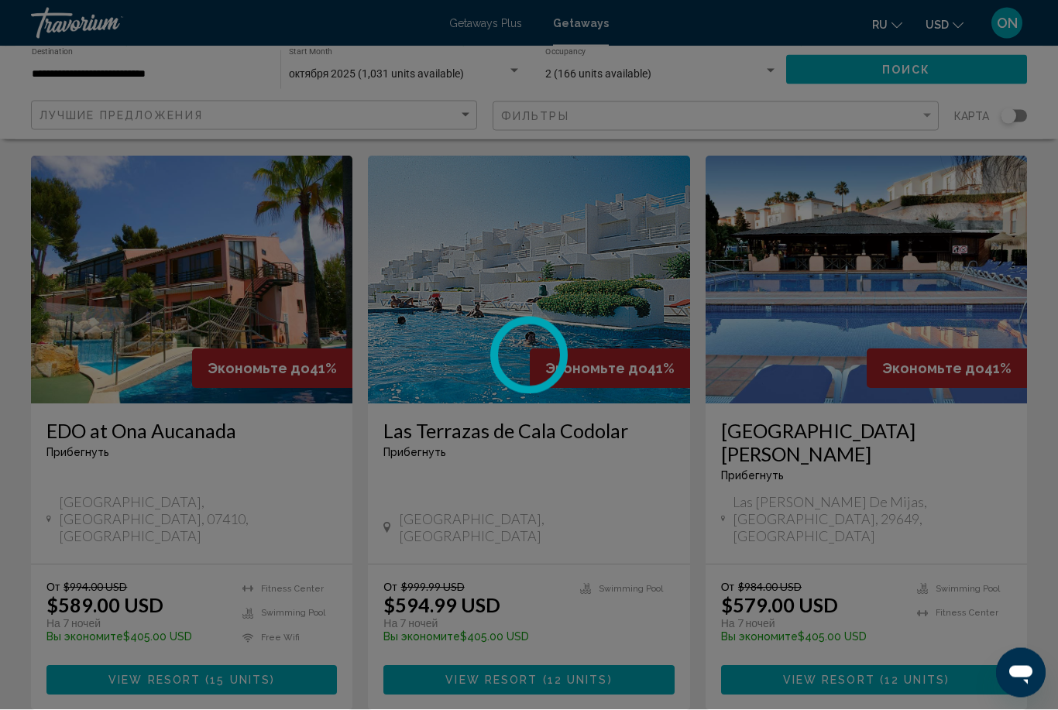
scroll to position [599, 0]
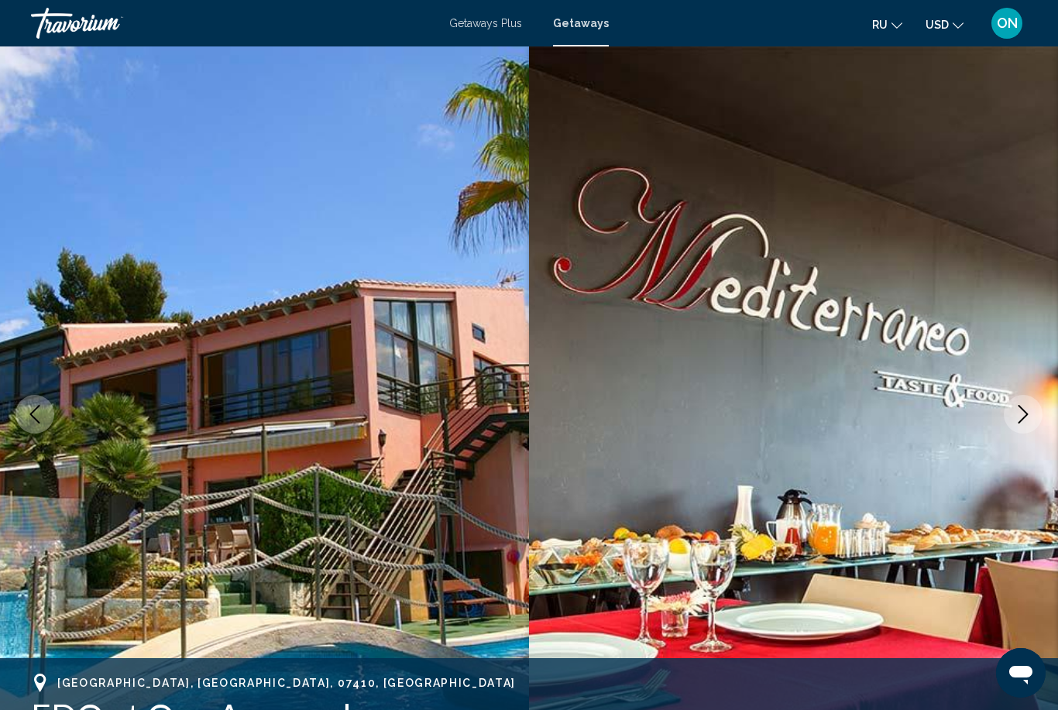
click at [1057, 340] on img "Main content" at bounding box center [793, 414] width 529 height 736
click at [1022, 427] on button "Next image" at bounding box center [1023, 414] width 39 height 39
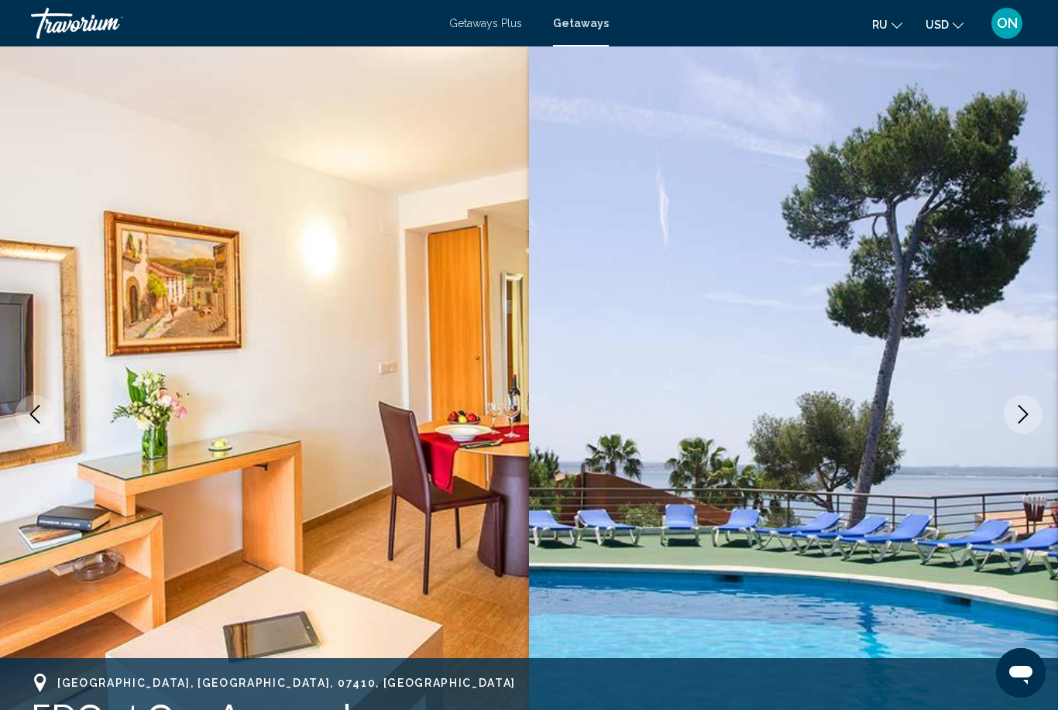
click at [1021, 419] on icon "Next image" at bounding box center [1023, 414] width 19 height 19
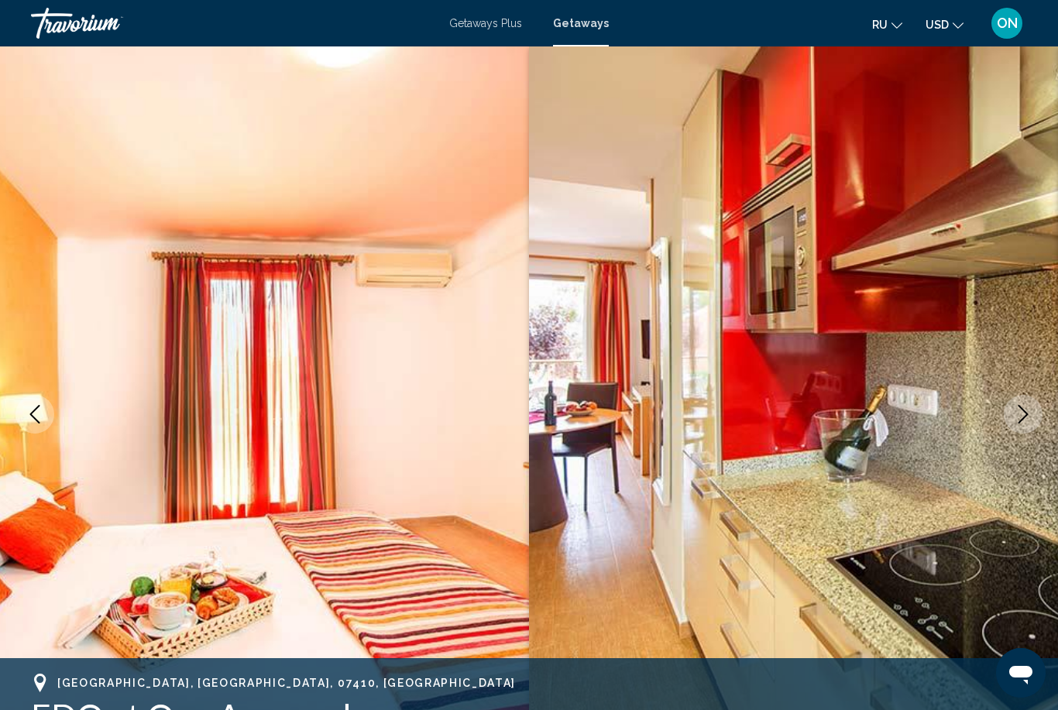
click at [1026, 407] on icon "Next image" at bounding box center [1023, 414] width 19 height 19
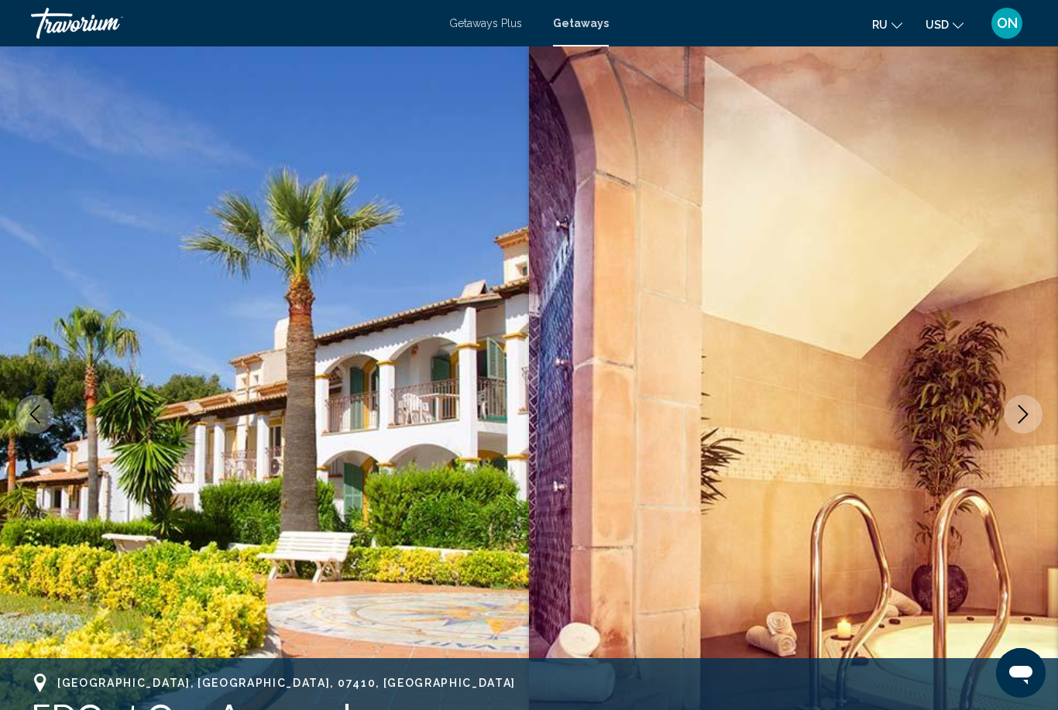
click at [1025, 416] on icon "Next image" at bounding box center [1023, 414] width 19 height 19
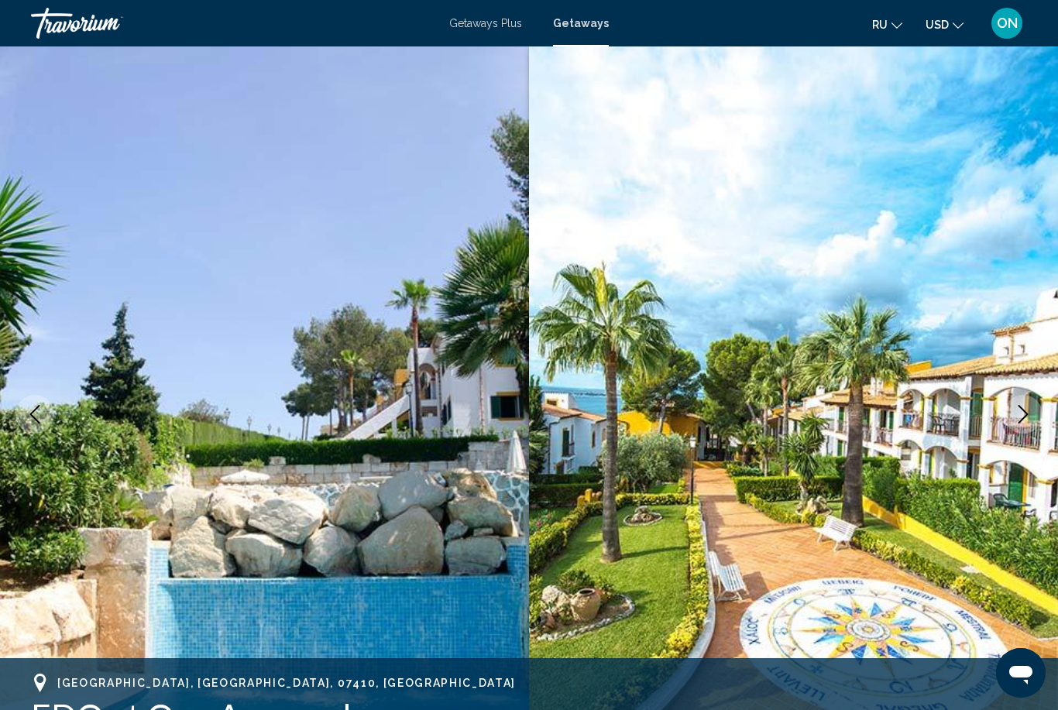
click at [1018, 418] on icon "Next image" at bounding box center [1023, 414] width 19 height 19
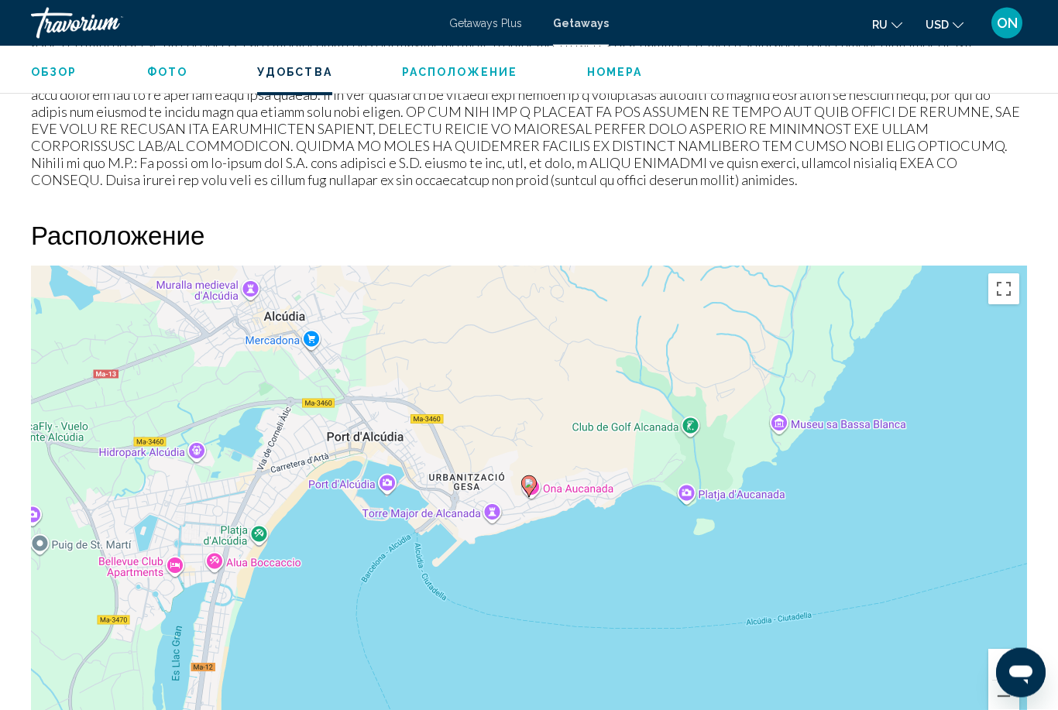
scroll to position [2089, 0]
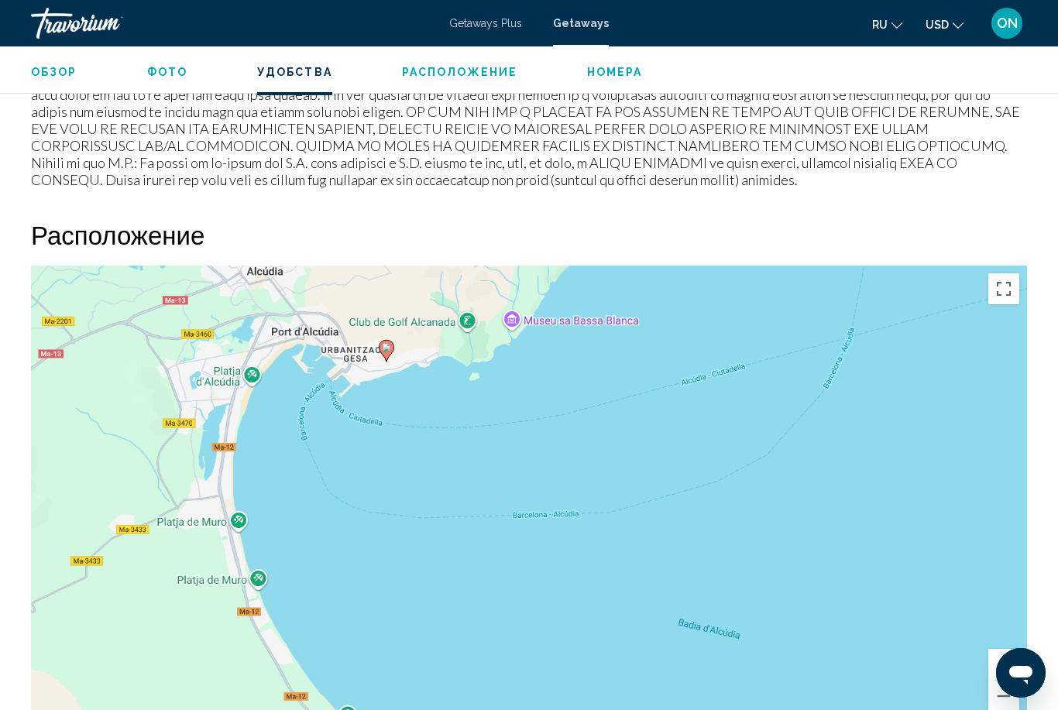
click at [1000, 293] on button "Vollbildansicht ein/aus" at bounding box center [1003, 288] width 31 height 31
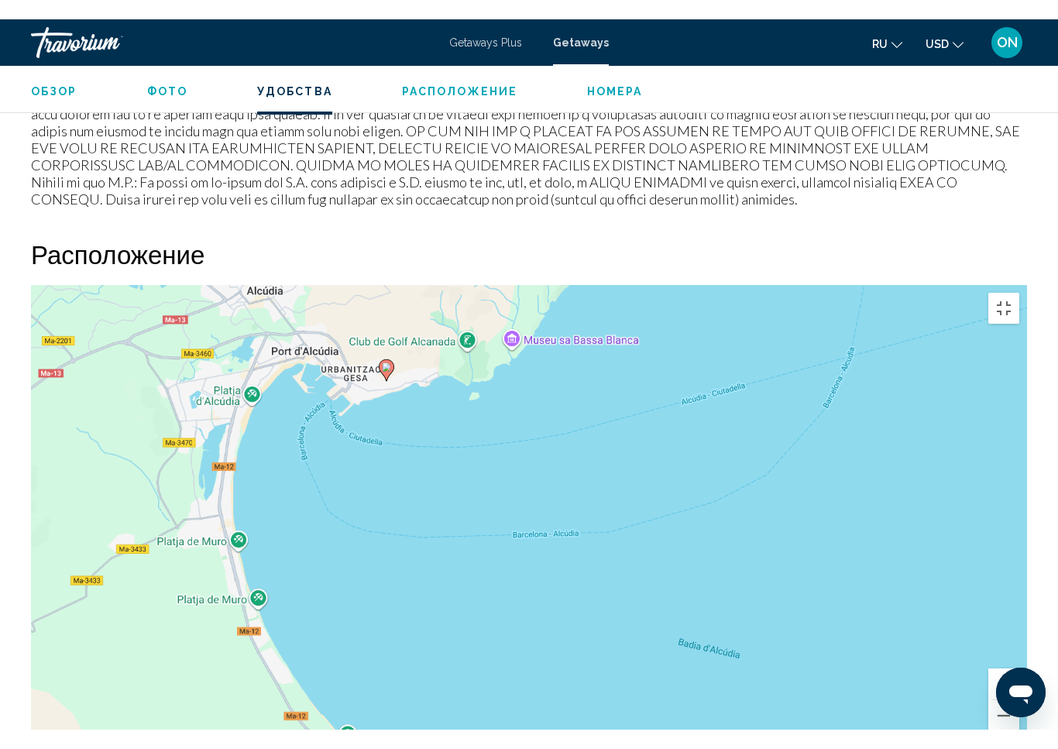
scroll to position [19, 0]
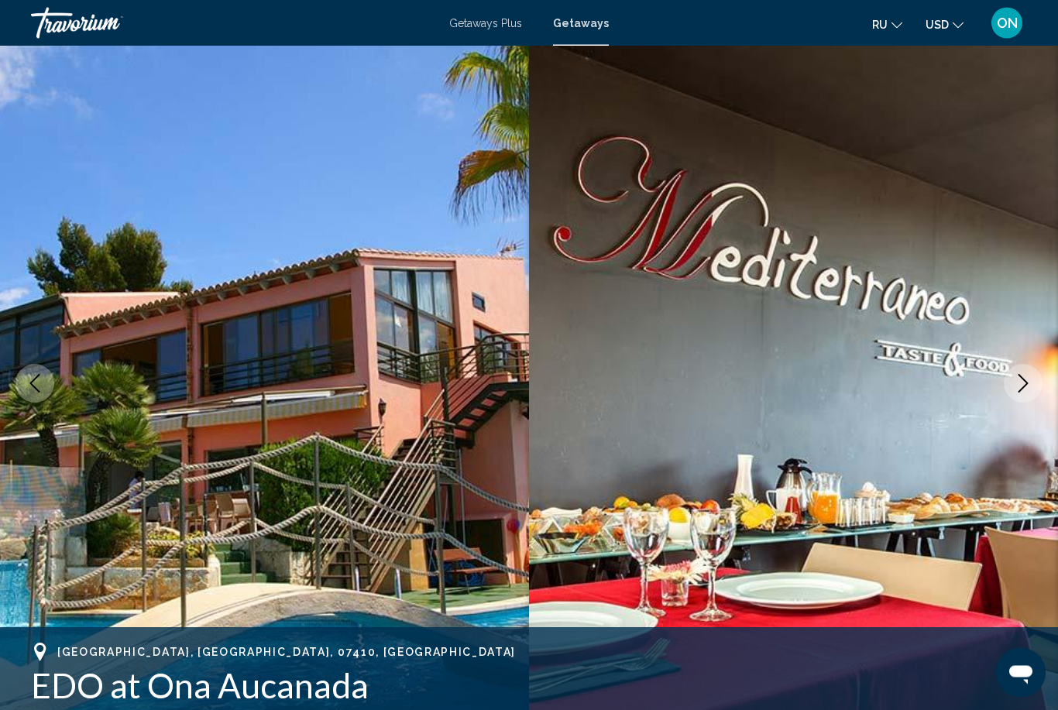
scroll to position [0, 0]
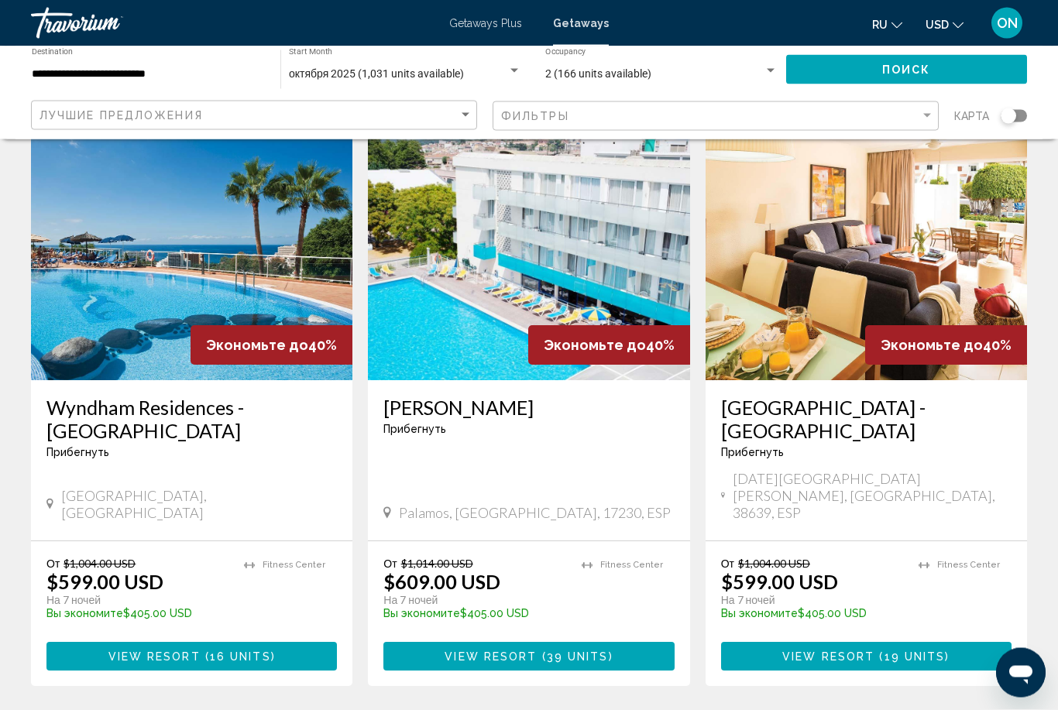
scroll to position [1792, 0]
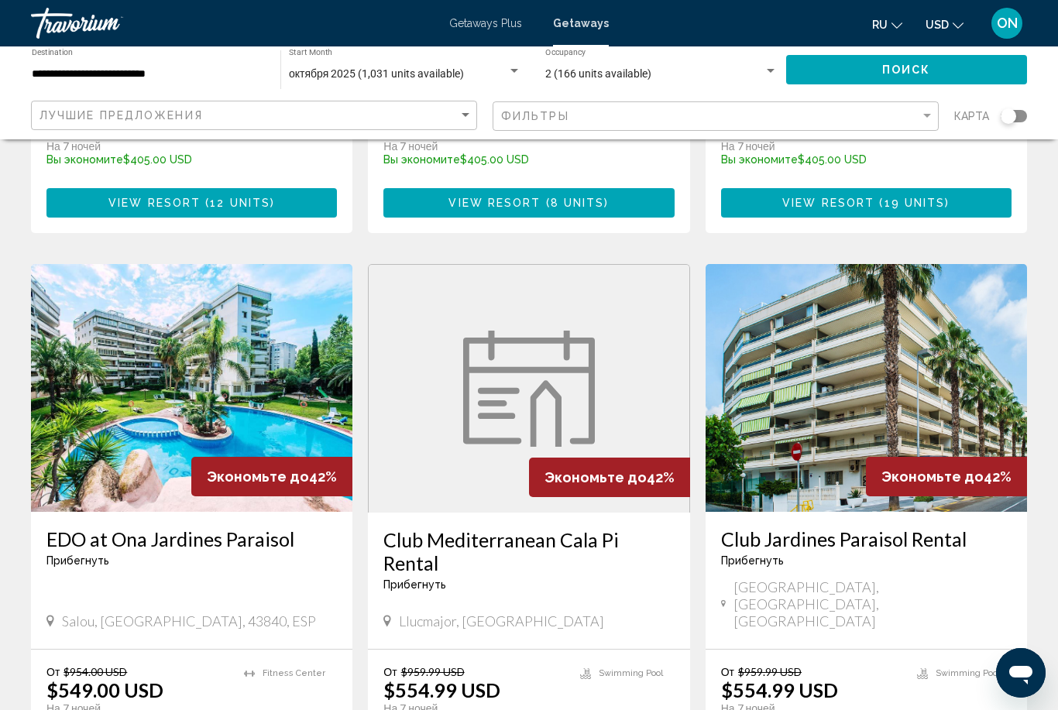
scroll to position [1127, 0]
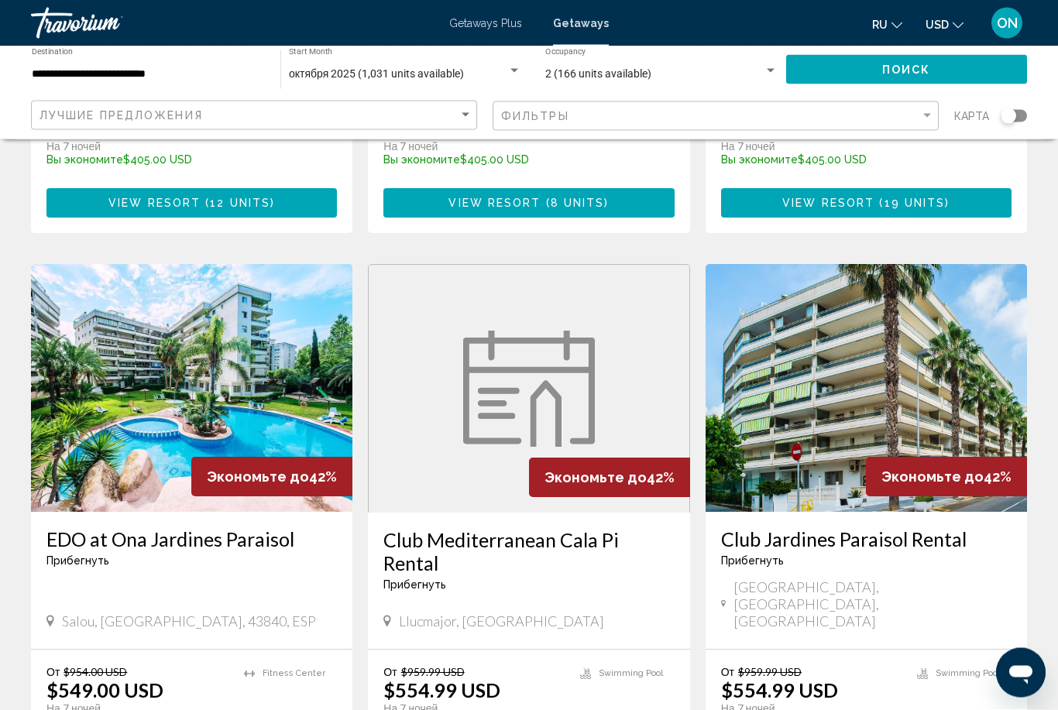
click at [170, 277] on img "Main content" at bounding box center [191, 389] width 321 height 248
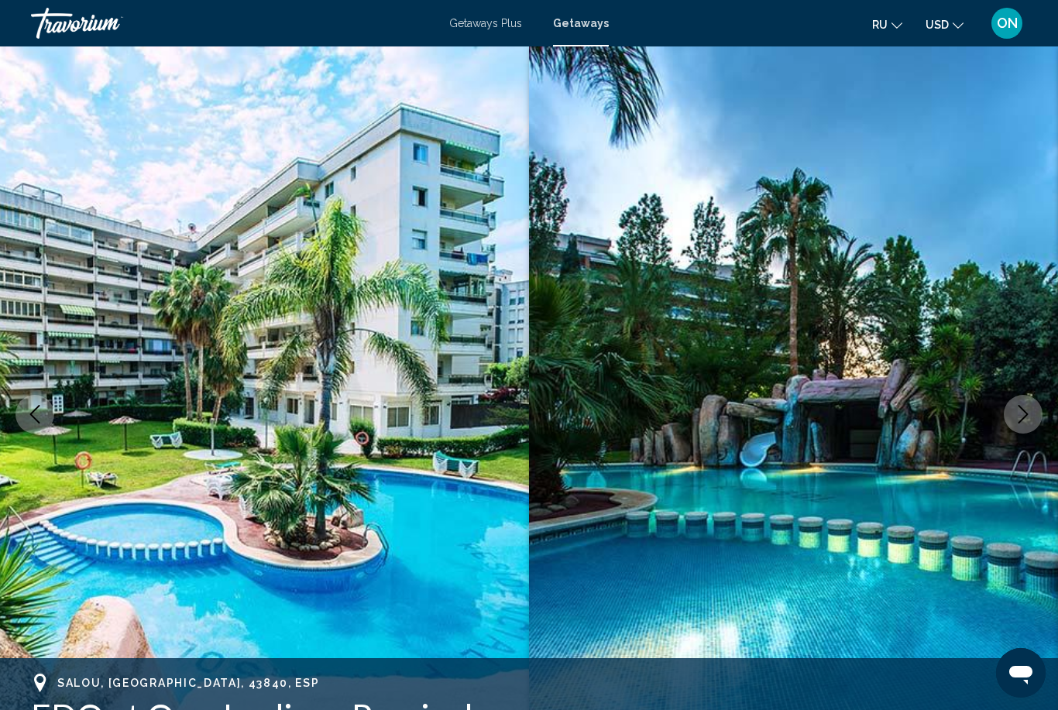
click at [1011, 421] on button "Next image" at bounding box center [1023, 414] width 39 height 39
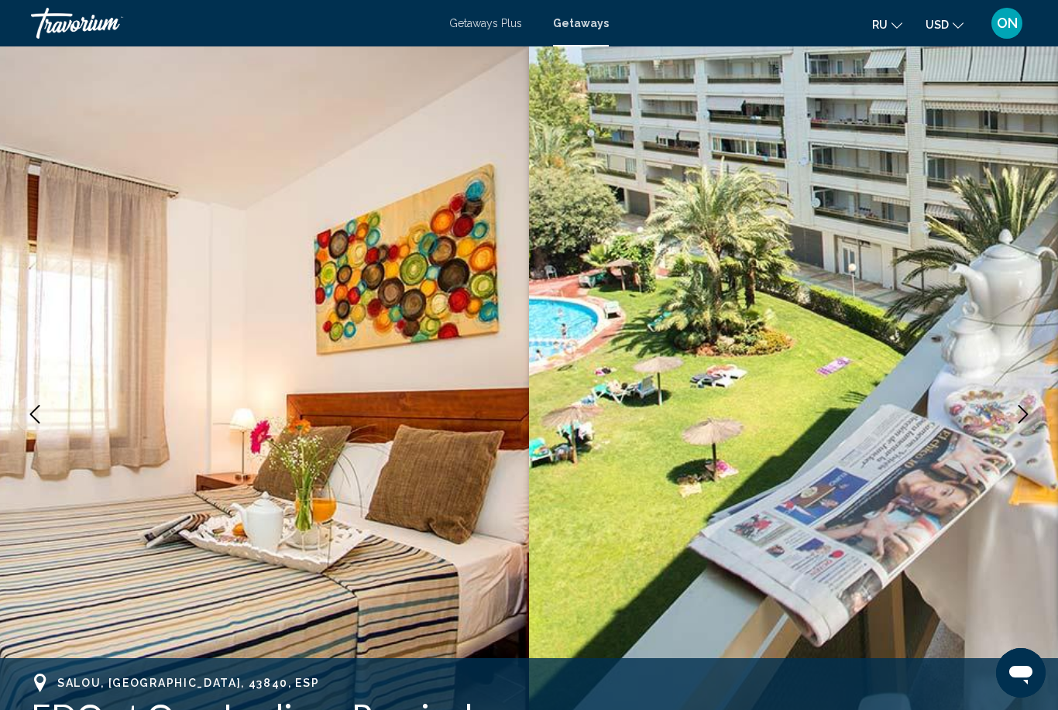
click at [1021, 407] on icon "Next image" at bounding box center [1023, 414] width 10 height 19
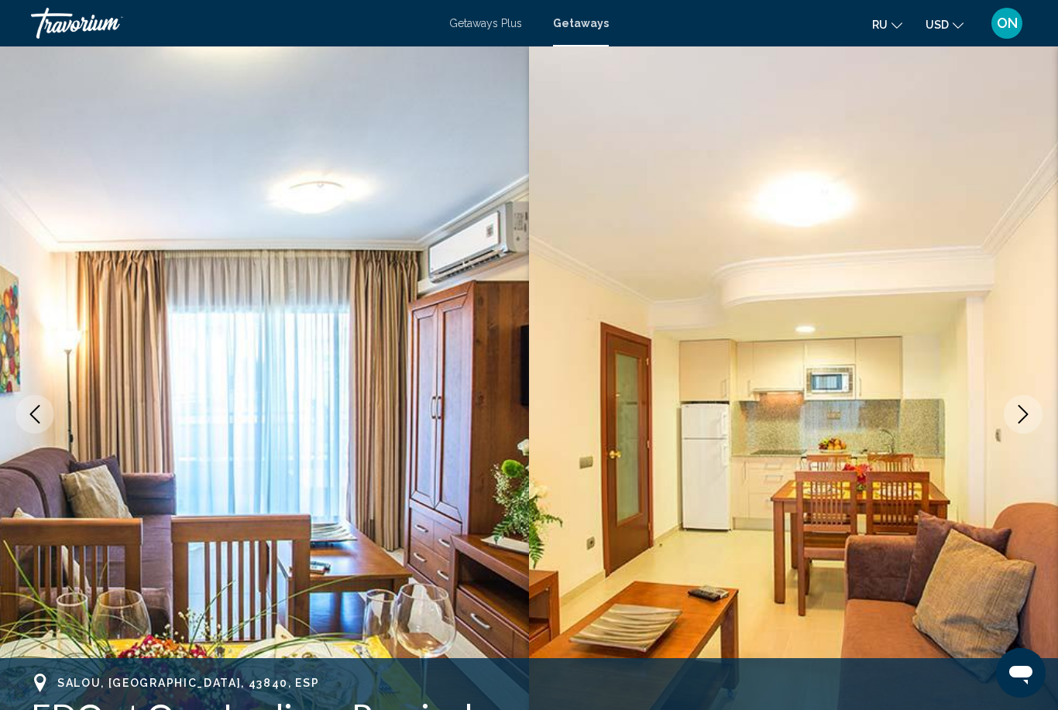
click at [1025, 412] on icon "Next image" at bounding box center [1023, 414] width 10 height 19
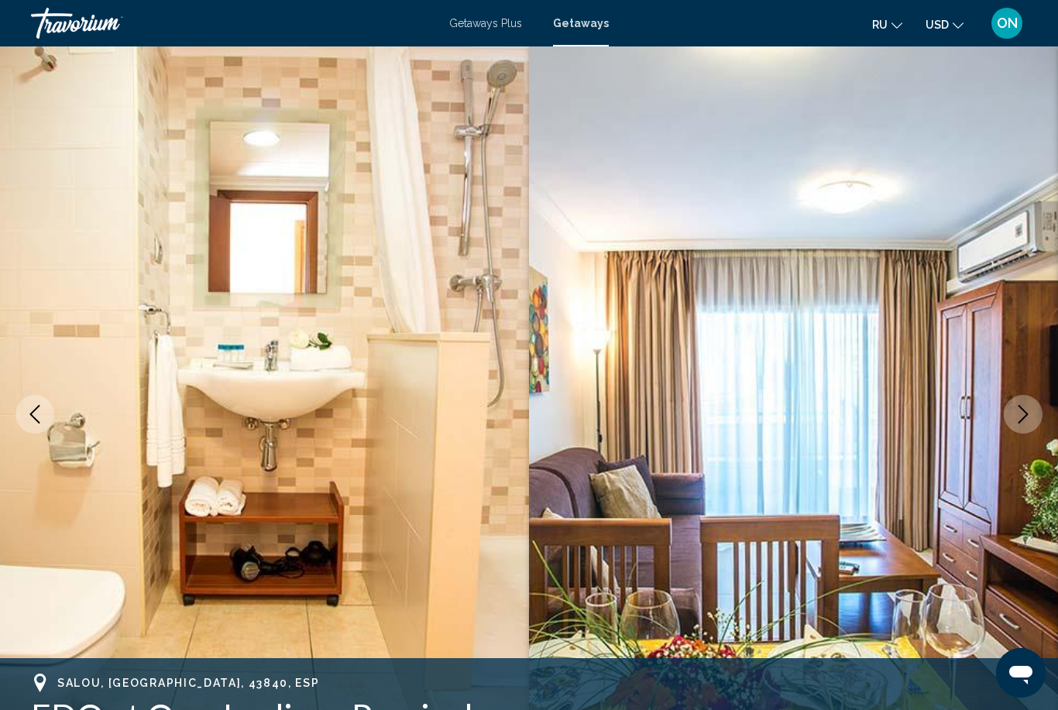
click at [1015, 397] on button "Next image" at bounding box center [1023, 414] width 39 height 39
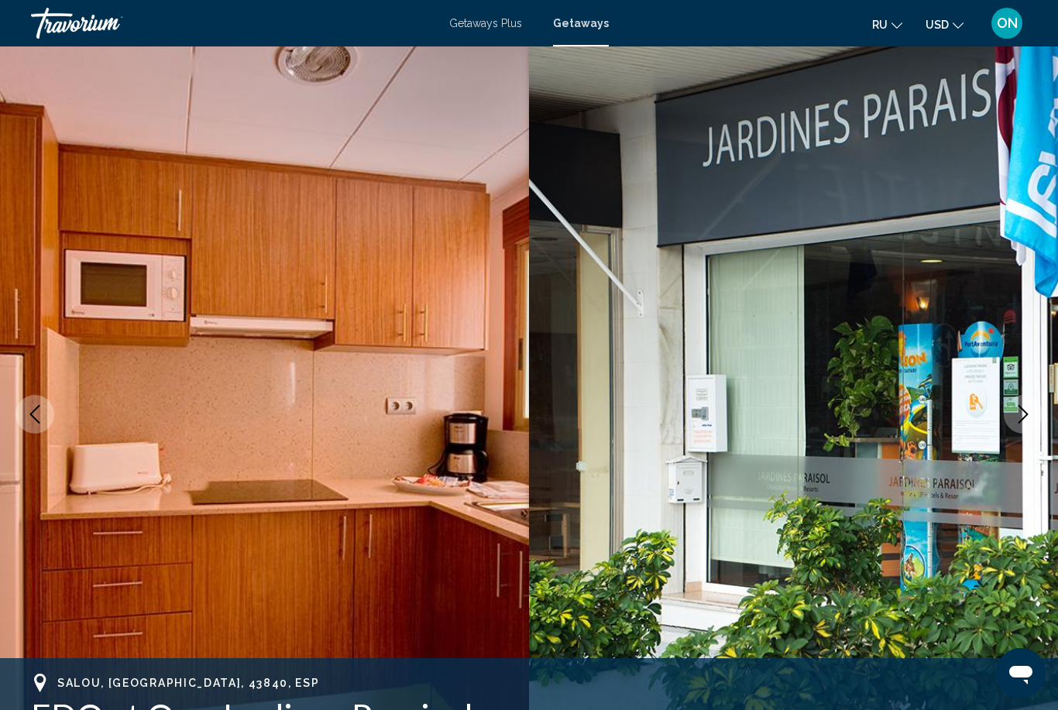
click at [1013, 405] on button "Next image" at bounding box center [1023, 414] width 39 height 39
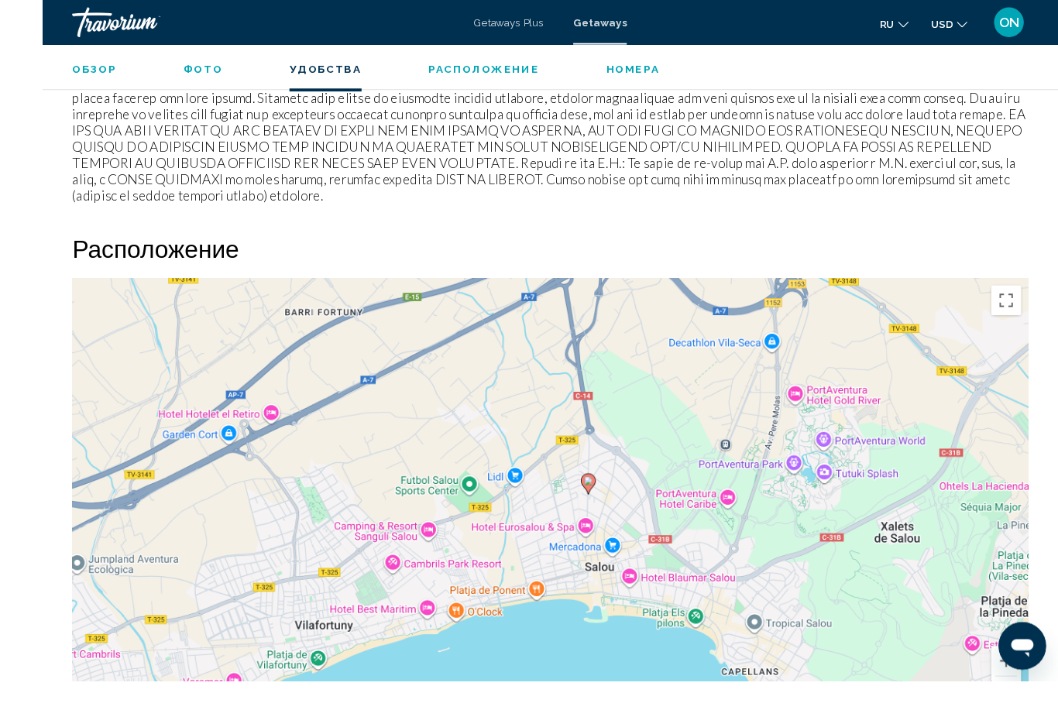
scroll to position [2106, 0]
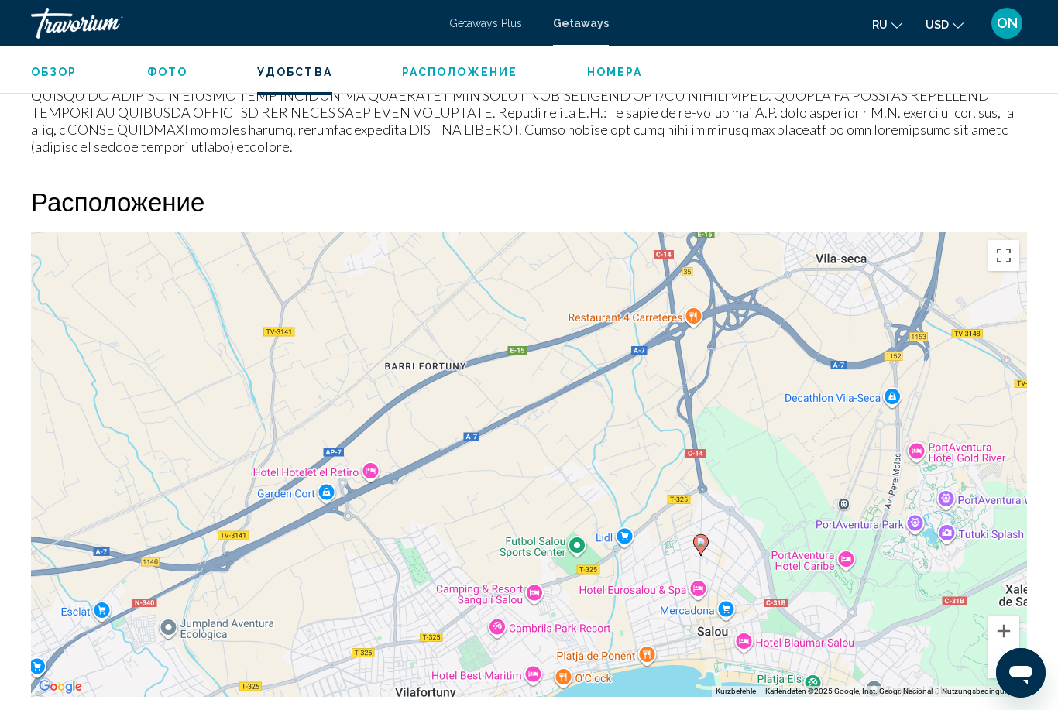
click at [1004, 259] on button "Vollbildansicht ein/aus" at bounding box center [1003, 255] width 31 height 31
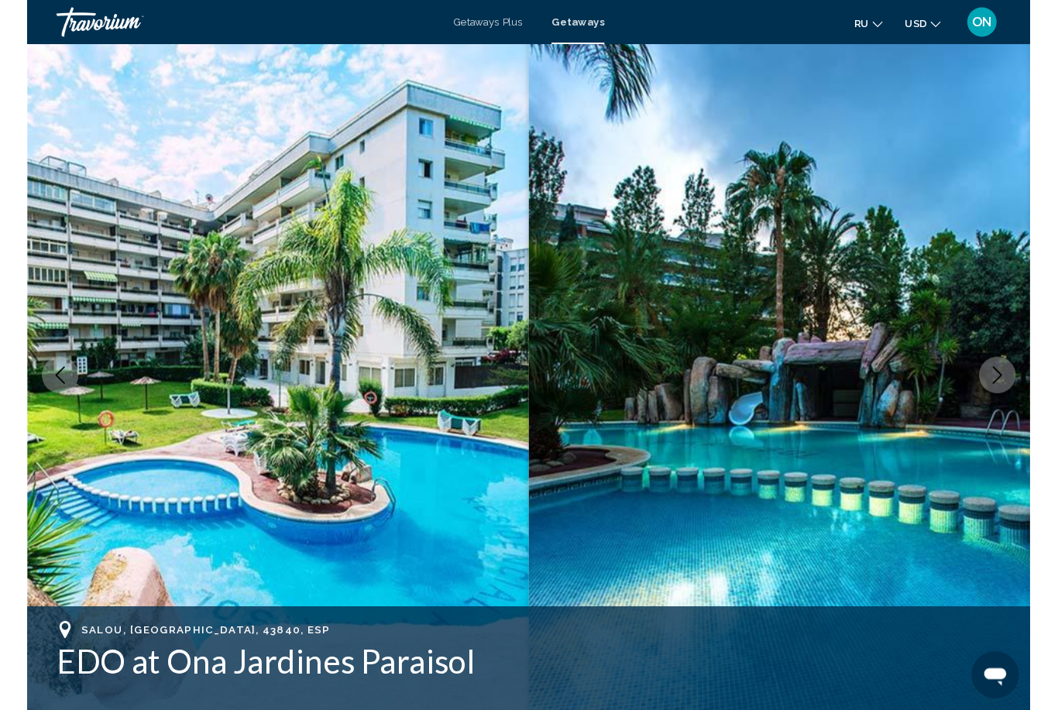
scroll to position [2215, 0]
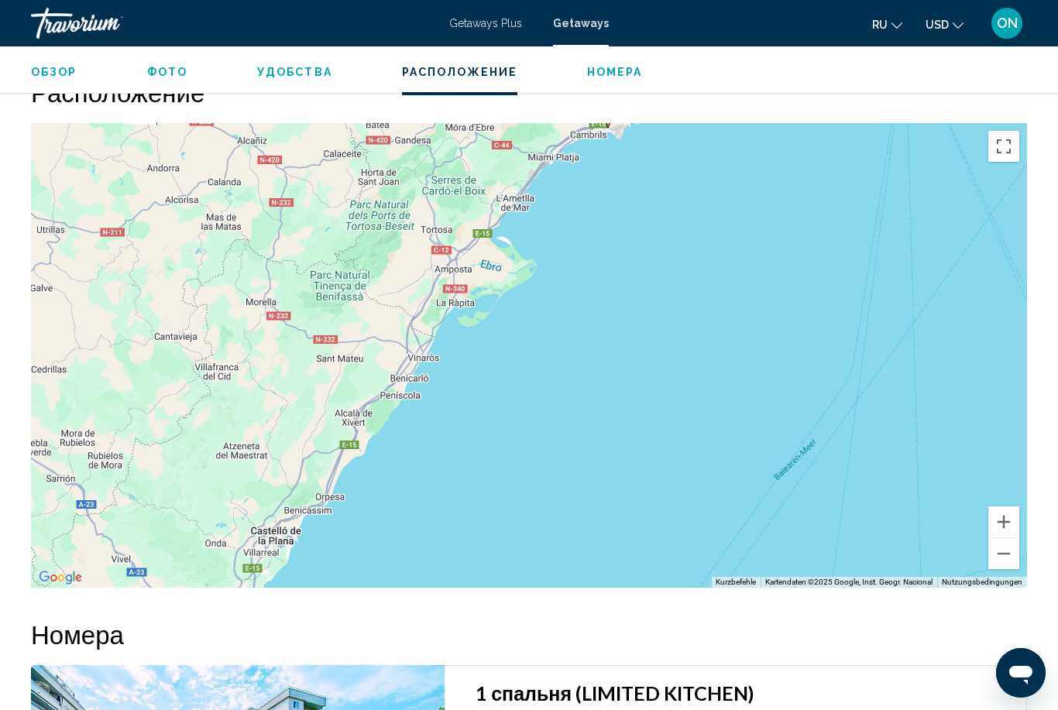
click at [1004, 148] on button "Vollbildansicht ein/aus" at bounding box center [1003, 146] width 31 height 31
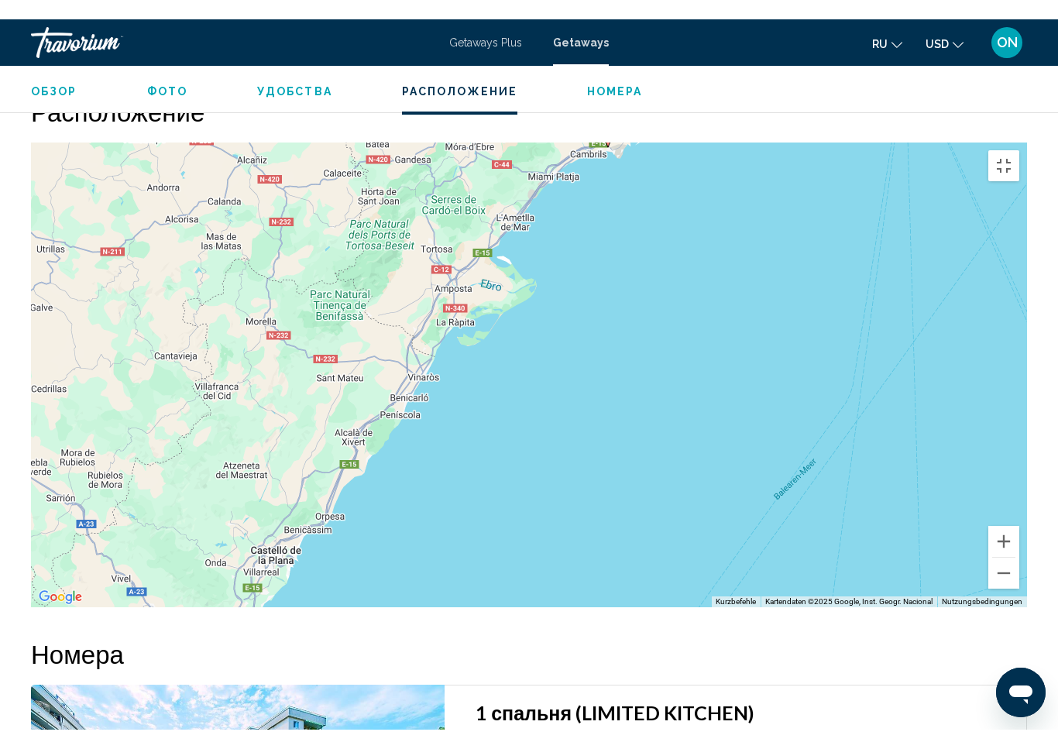
scroll to position [19, 0]
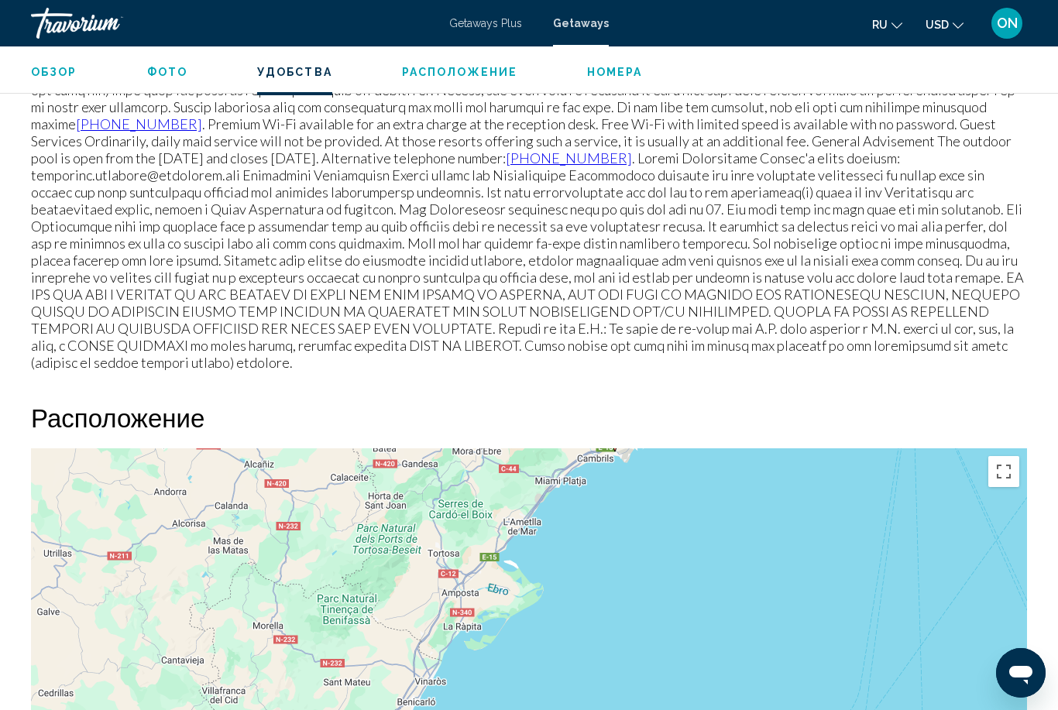
click at [1004, 468] on button "Vollbildansicht ein/aus" at bounding box center [1003, 471] width 31 height 31
